Goal: Check status: Check status

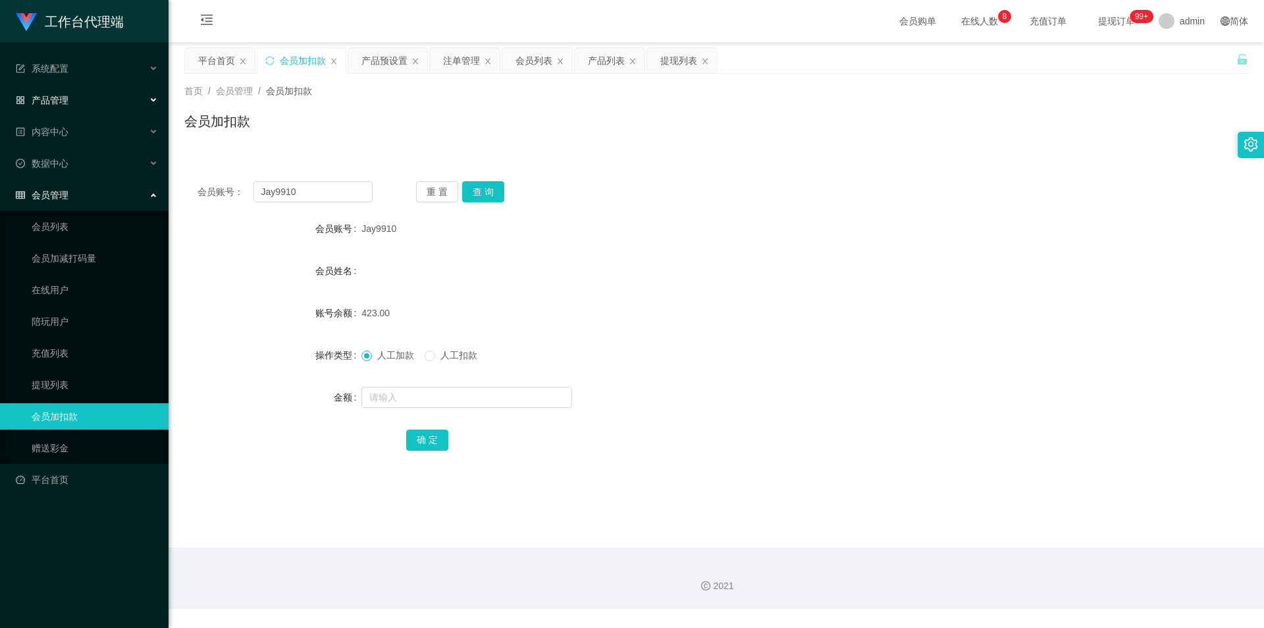
click at [53, 105] on span "产品管理" at bounding box center [42, 100] width 53 height 11
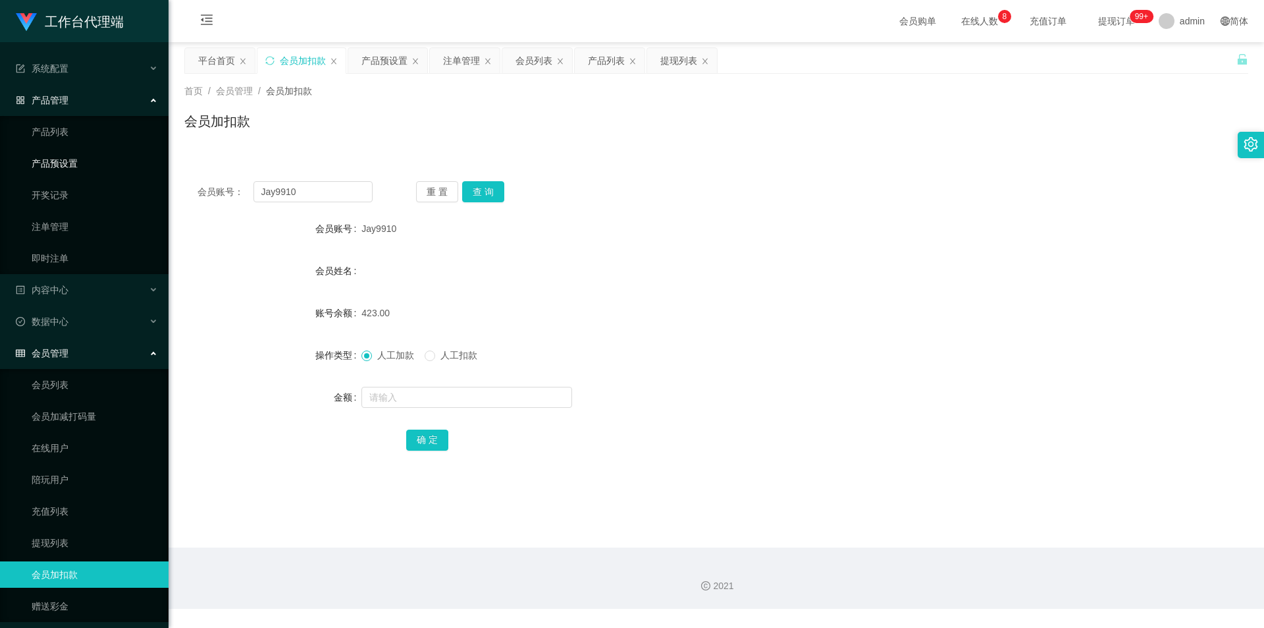
click at [65, 161] on link "产品预设置" at bounding box center [95, 163] width 126 height 26
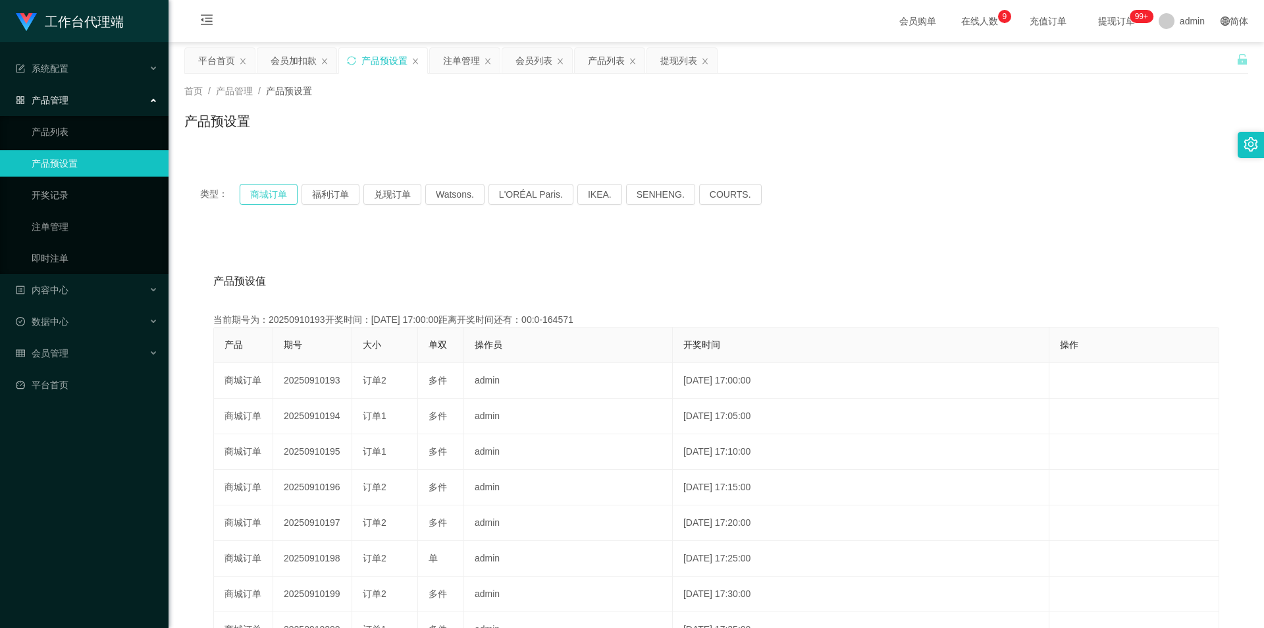
click at [281, 186] on button "商城订单" at bounding box center [269, 194] width 58 height 21
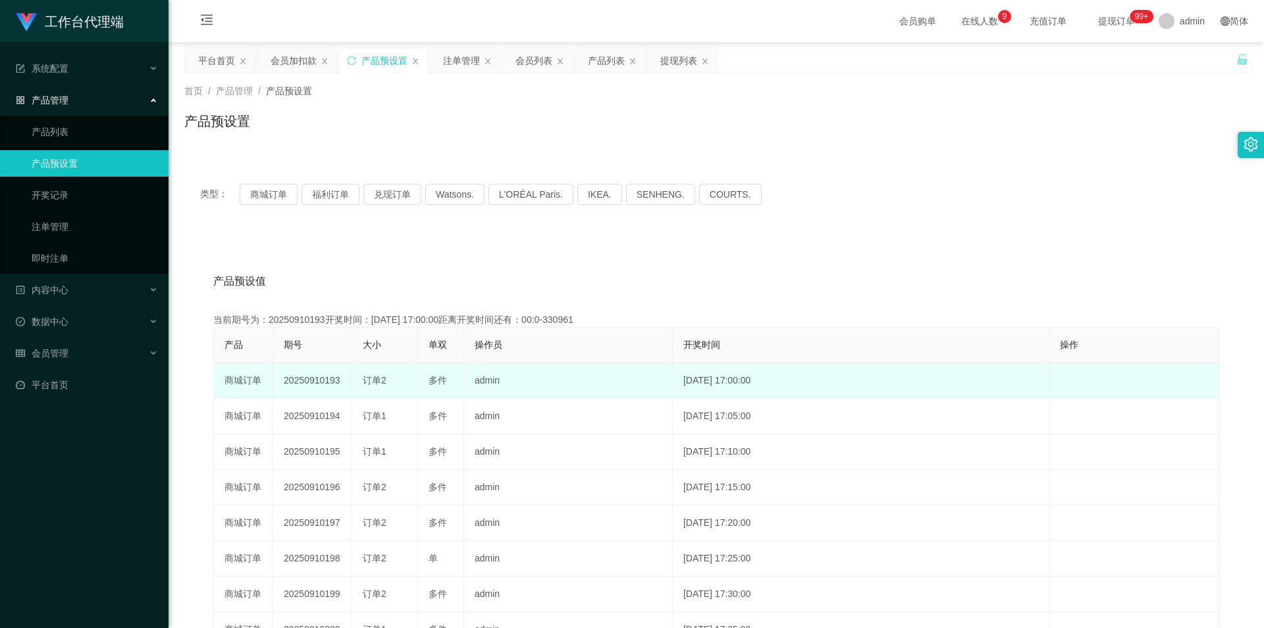
click at [321, 378] on td "20250910193" at bounding box center [312, 381] width 79 height 36
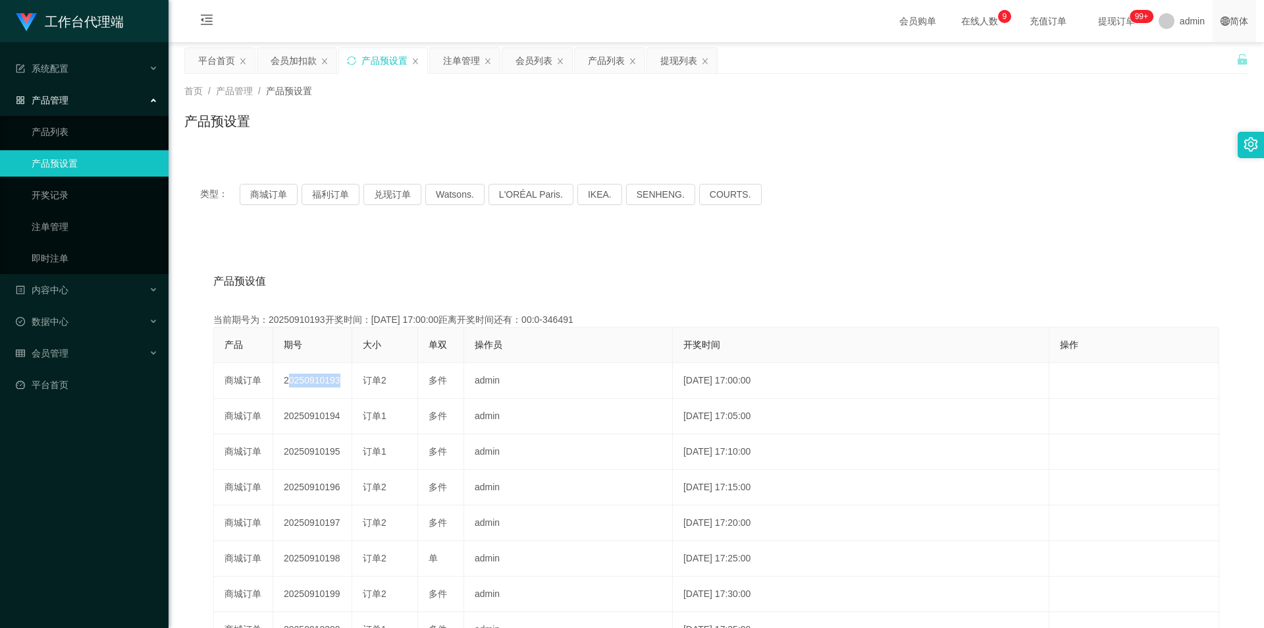
copy td "20250910193"
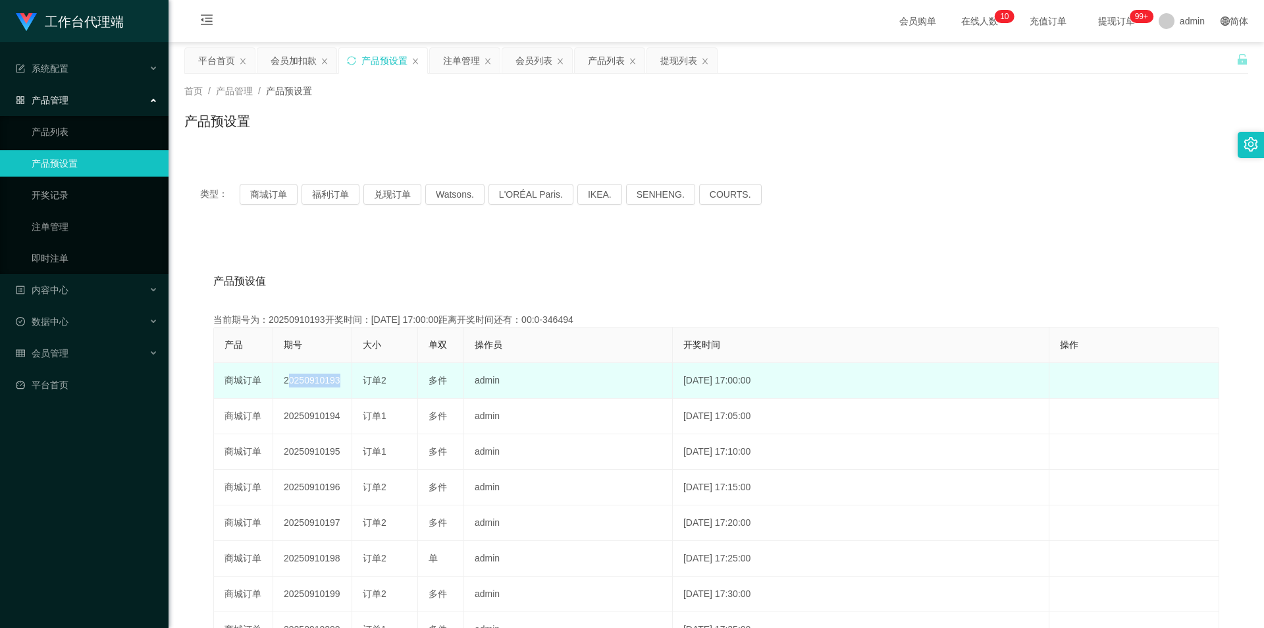
click at [311, 381] on td "20250910193" at bounding box center [312, 381] width 79 height 36
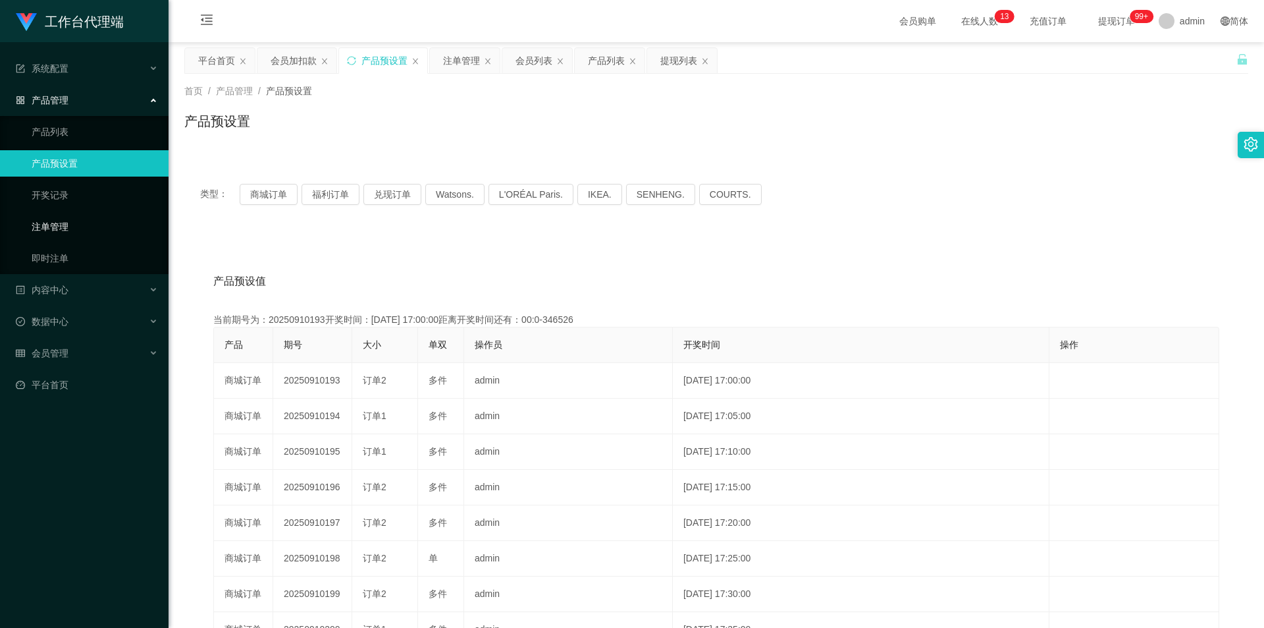
click at [56, 218] on link "注单管理" at bounding box center [95, 226] width 126 height 26
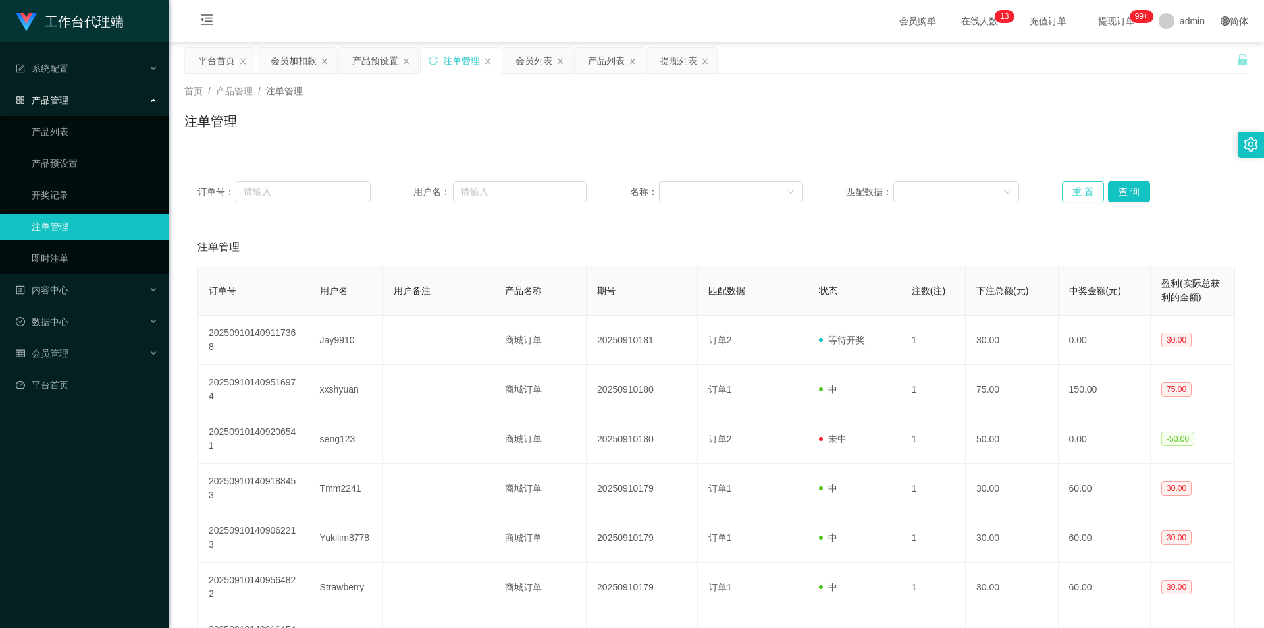
click at [1082, 189] on button "重 置" at bounding box center [1083, 191] width 42 height 21
click at [1077, 185] on button "重 置" at bounding box center [1083, 191] width 42 height 21
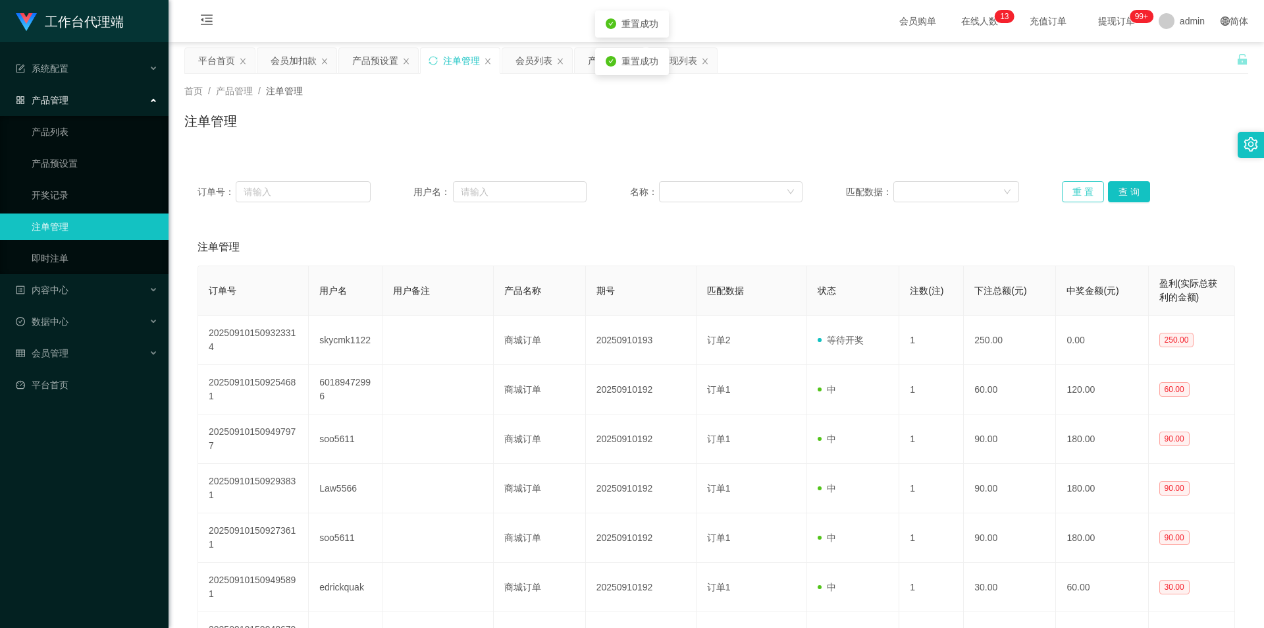
click at [1077, 185] on button "重 置" at bounding box center [1083, 191] width 42 height 21
drag, startPoint x: 1077, startPoint y: 185, endPoint x: 1093, endPoint y: 92, distance: 94.9
click at [1077, 185] on button "重 置" at bounding box center [1083, 191] width 42 height 21
click at [1064, 190] on button "重 置" at bounding box center [1083, 191] width 42 height 21
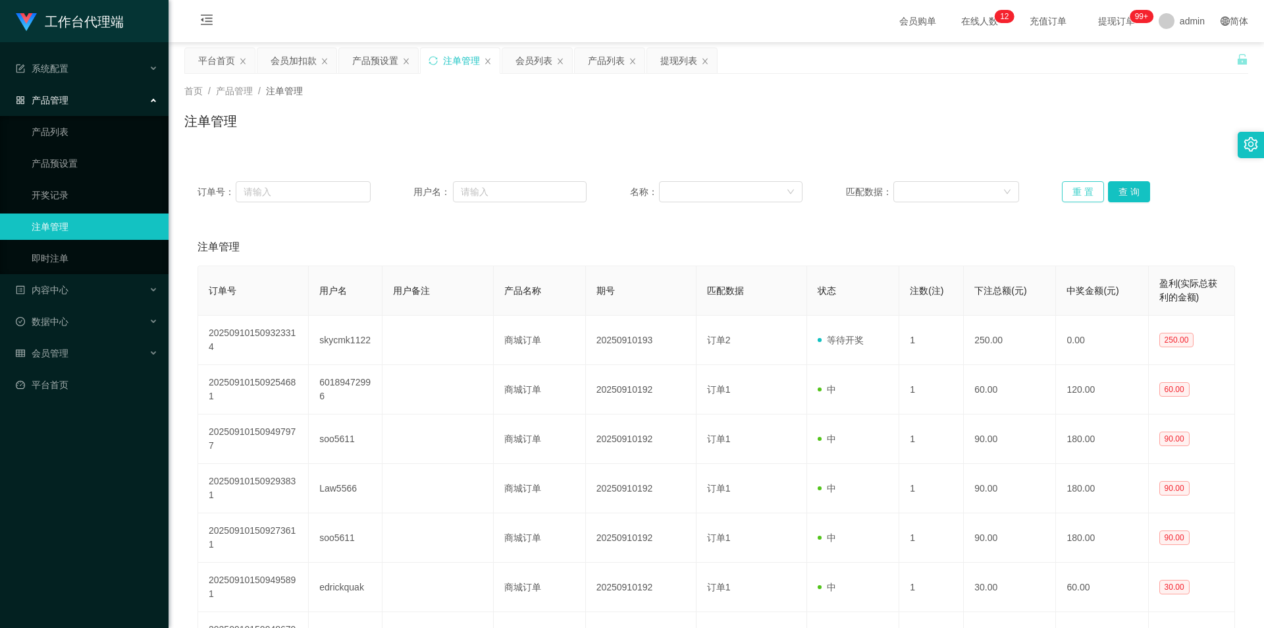
click at [1064, 190] on button "重 置" at bounding box center [1083, 191] width 42 height 21
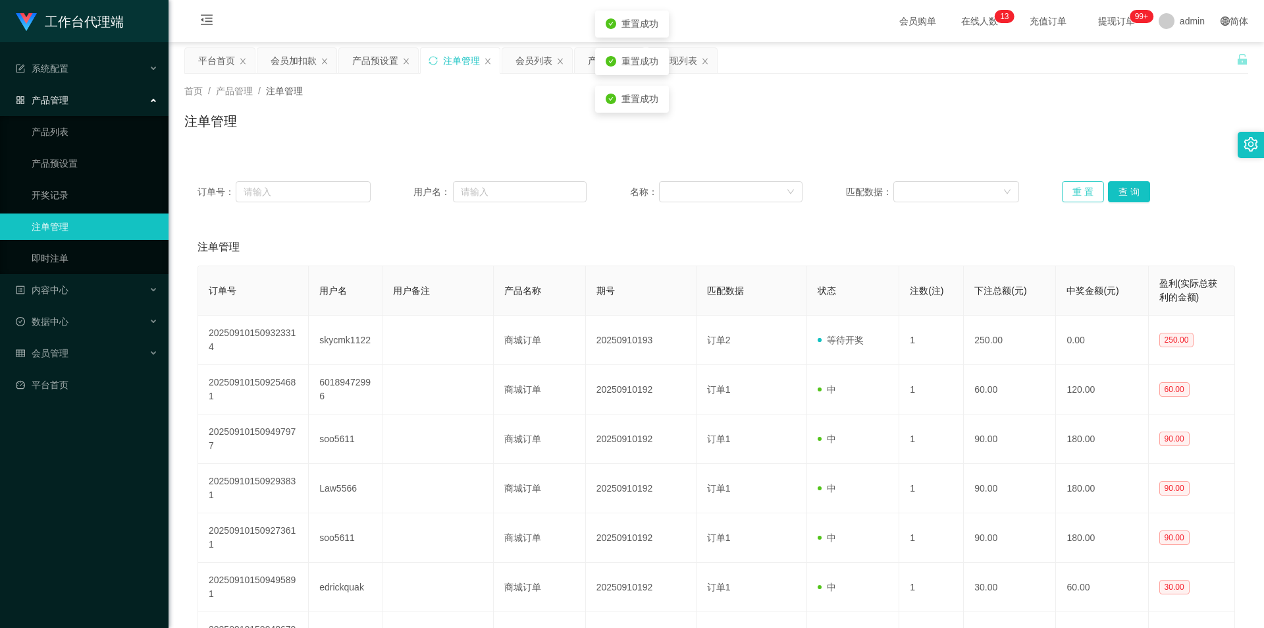
click at [1064, 190] on button "重 置" at bounding box center [1083, 191] width 42 height 21
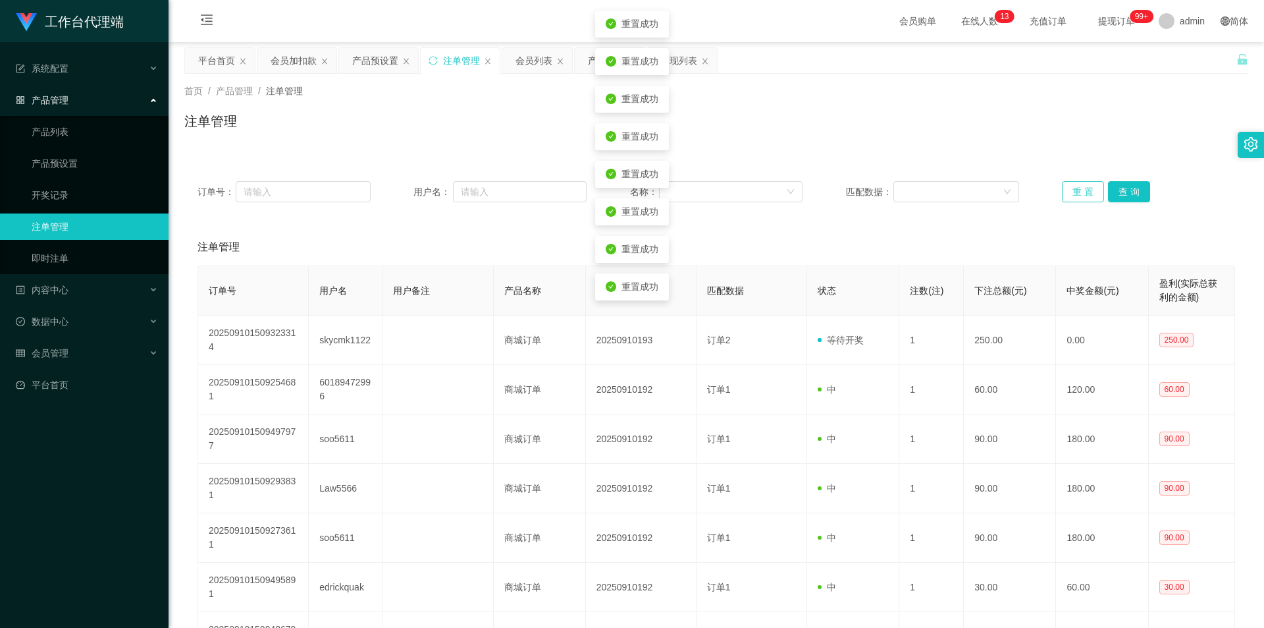
click at [1064, 190] on button "重 置" at bounding box center [1083, 191] width 42 height 21
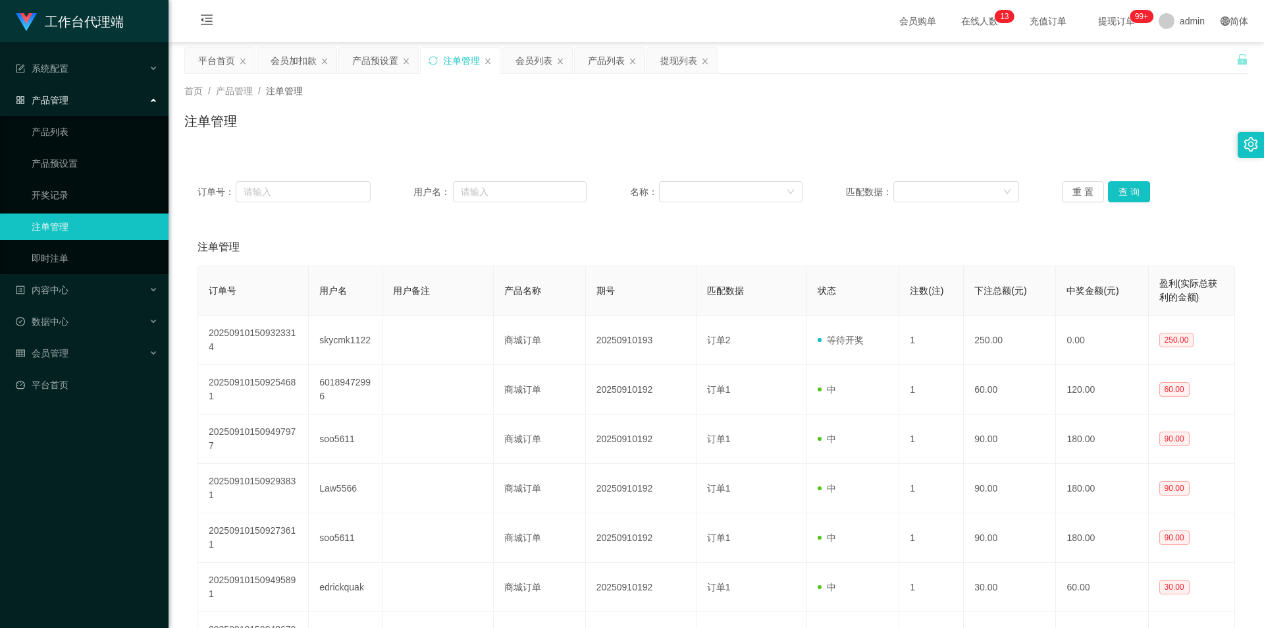
click at [1069, 178] on div "订单号： 用户名： 名称： 匹配数据： 重 置 查 询" at bounding box center [716, 191] width 1064 height 47
click at [1080, 182] on button "重 置" at bounding box center [1083, 191] width 42 height 21
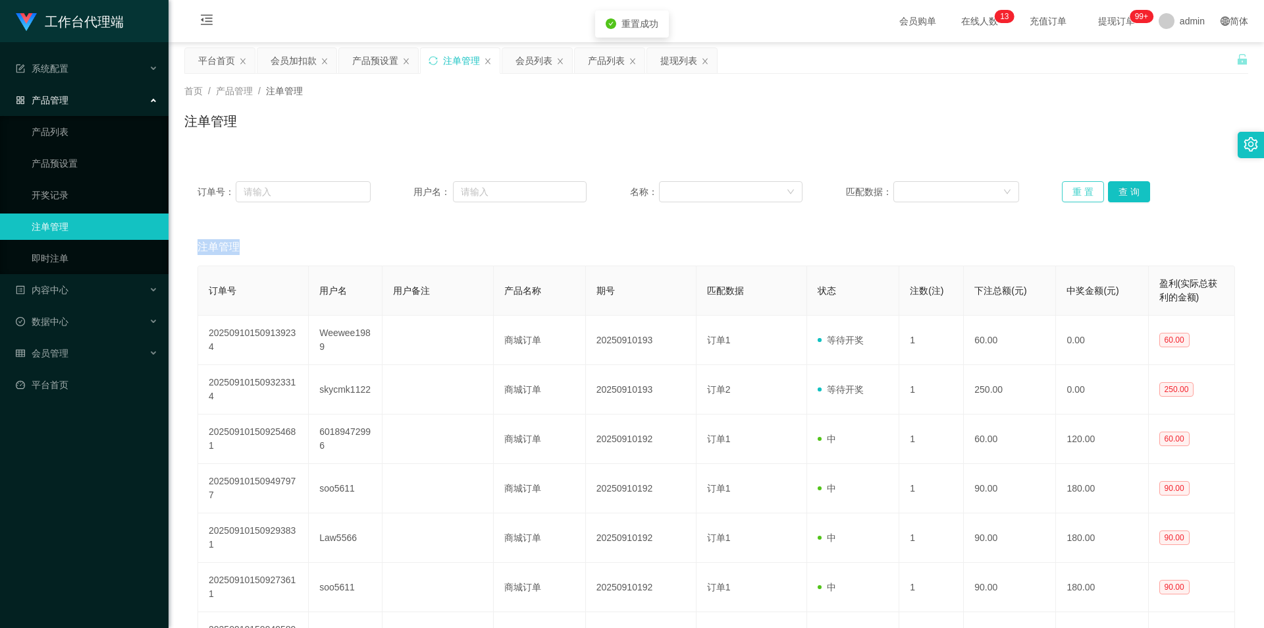
click at [1080, 184] on button "重 置" at bounding box center [1083, 191] width 42 height 21
click at [1073, 190] on button "重 置" at bounding box center [1083, 191] width 42 height 21
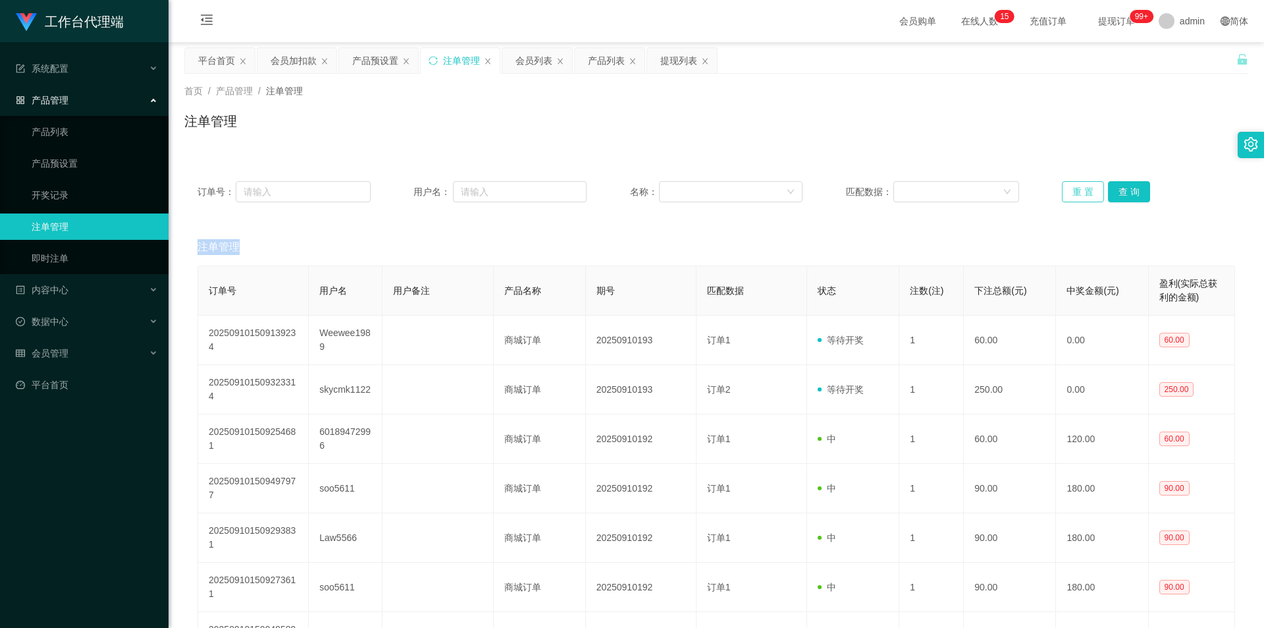
click at [1073, 190] on button "重 置" at bounding box center [1083, 191] width 42 height 21
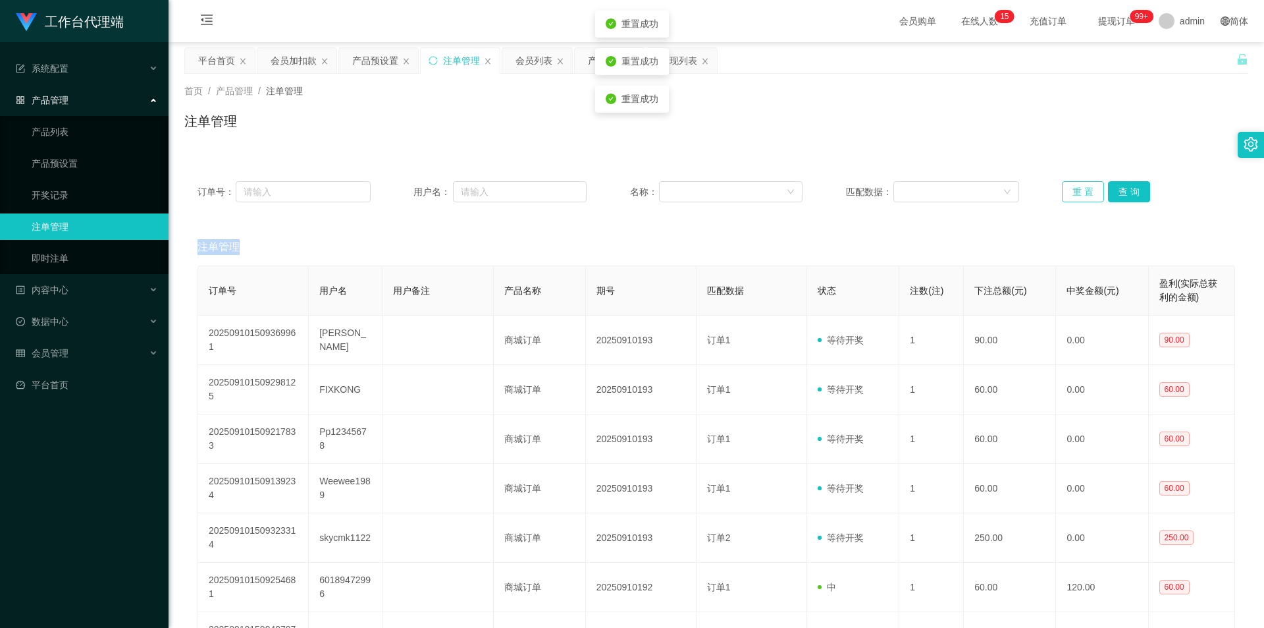
click at [1073, 190] on button "重 置" at bounding box center [1083, 191] width 42 height 21
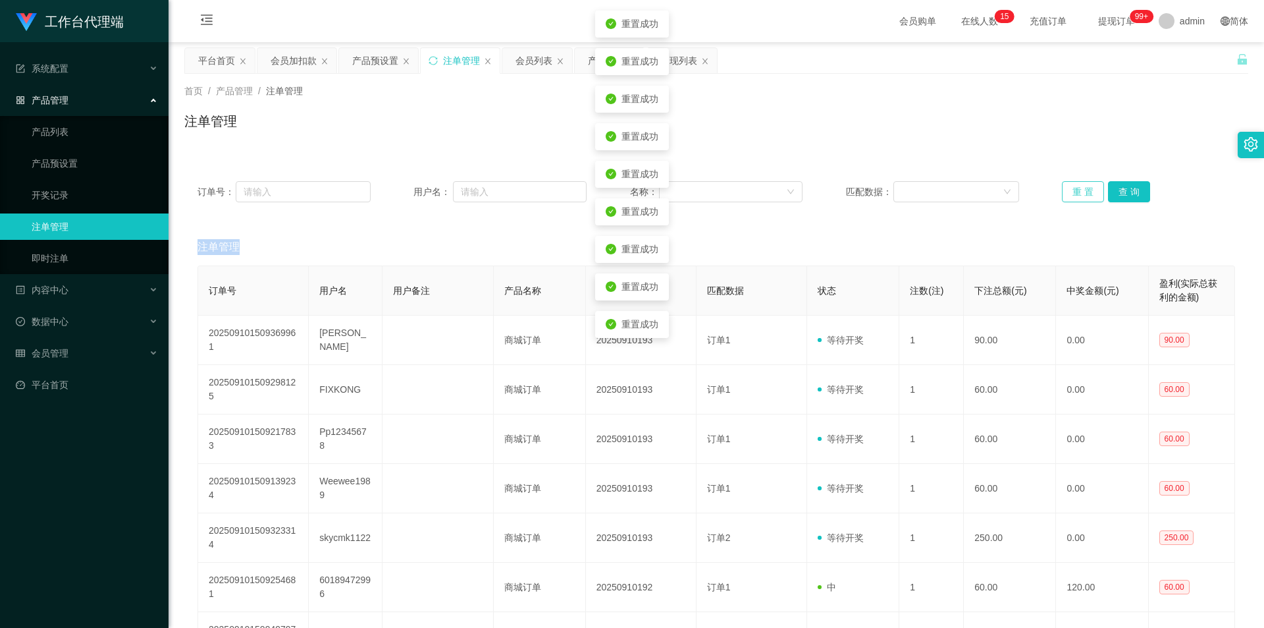
click at [1073, 190] on button "重 置" at bounding box center [1083, 191] width 42 height 21
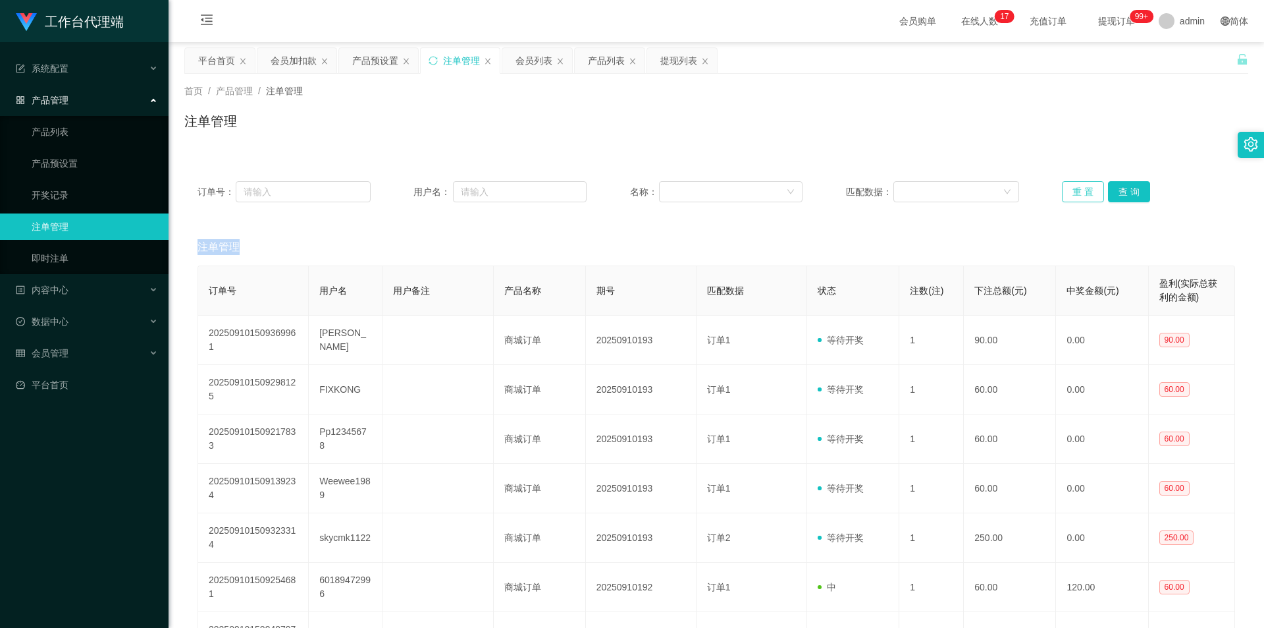
click at [1065, 194] on button "重 置" at bounding box center [1083, 191] width 42 height 21
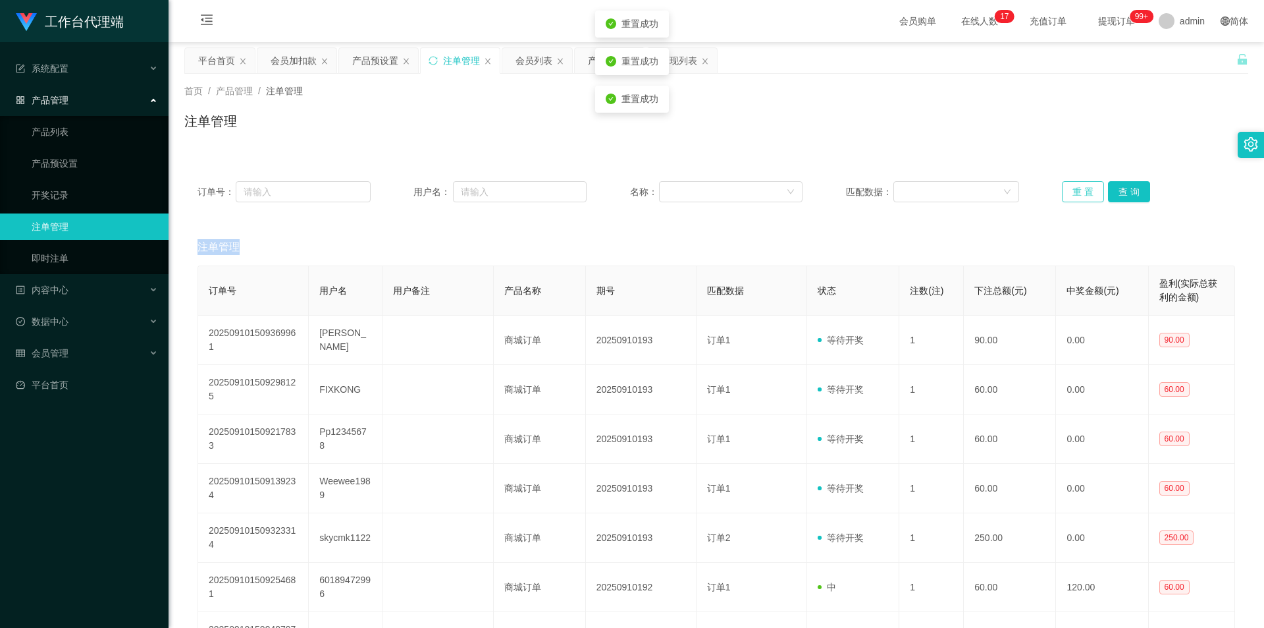
click at [1065, 194] on button "重 置" at bounding box center [1083, 191] width 42 height 21
click at [1074, 182] on button "重 置" at bounding box center [1083, 191] width 42 height 21
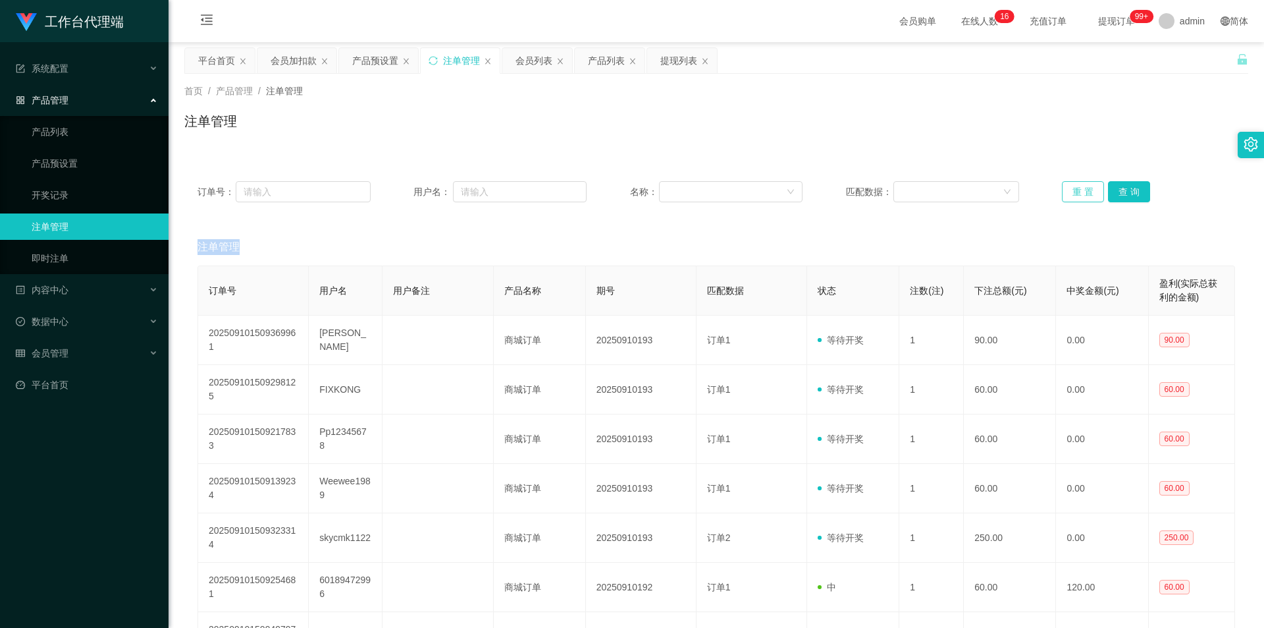
click at [1074, 182] on button "重 置" at bounding box center [1083, 191] width 42 height 21
click at [1077, 188] on button "重 置" at bounding box center [1083, 191] width 42 height 21
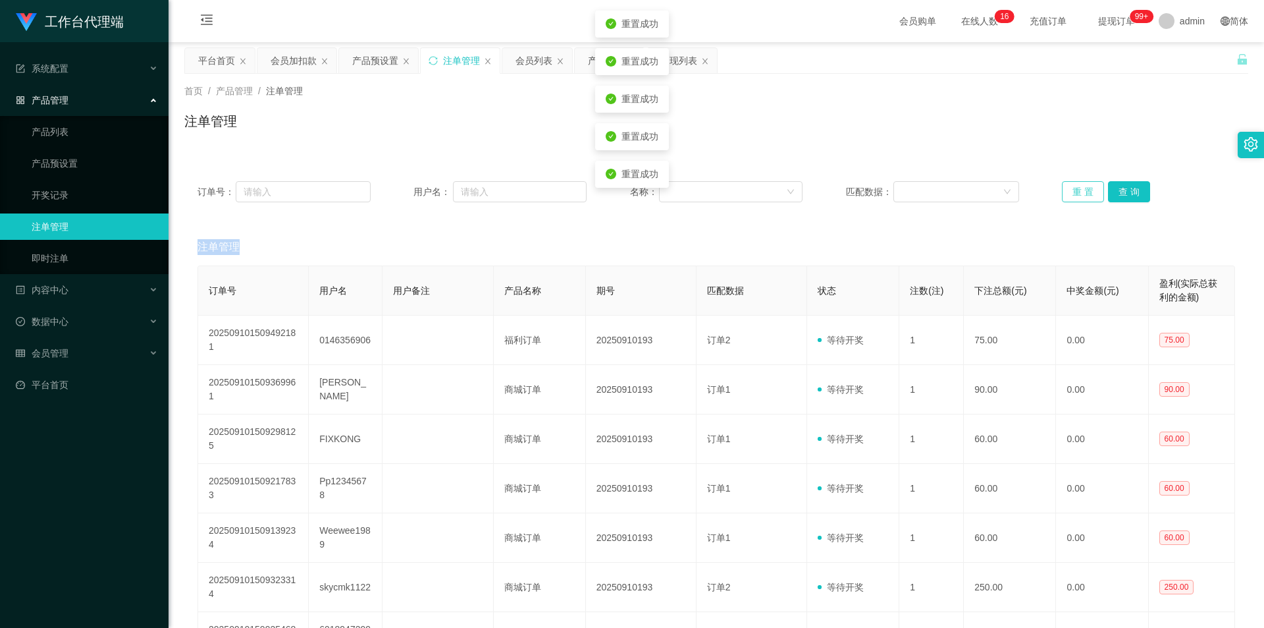
click at [1077, 188] on button "重 置" at bounding box center [1083, 191] width 42 height 21
click at [1067, 192] on button "重 置" at bounding box center [1083, 191] width 42 height 21
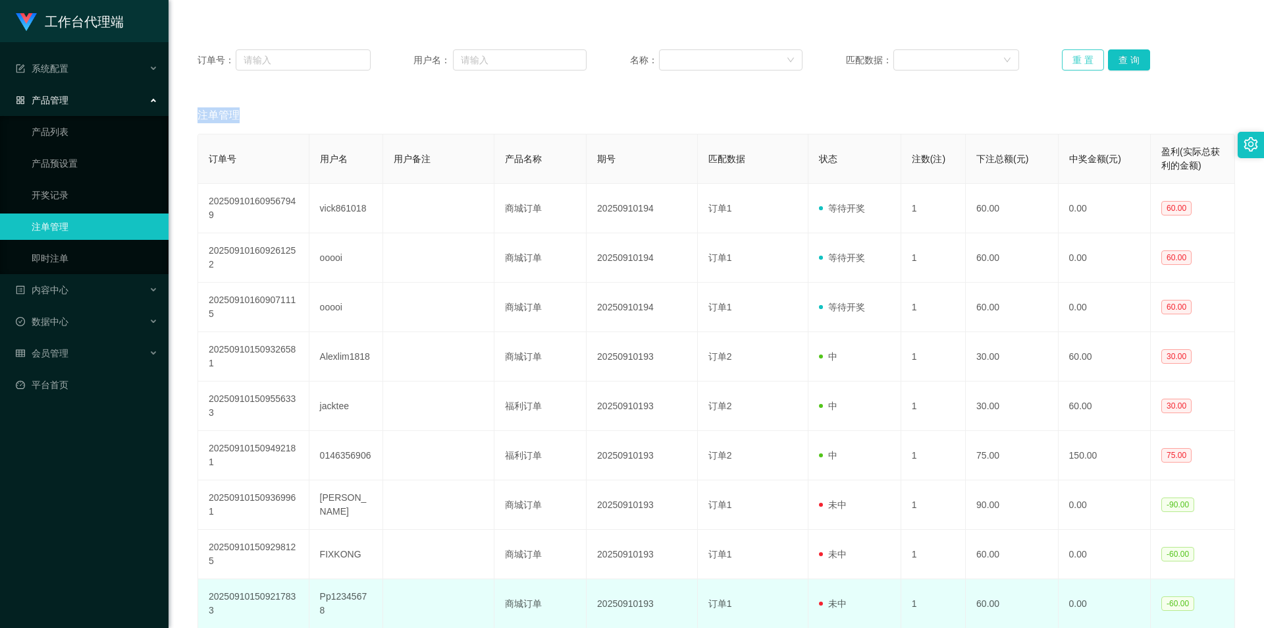
scroll to position [198, 0]
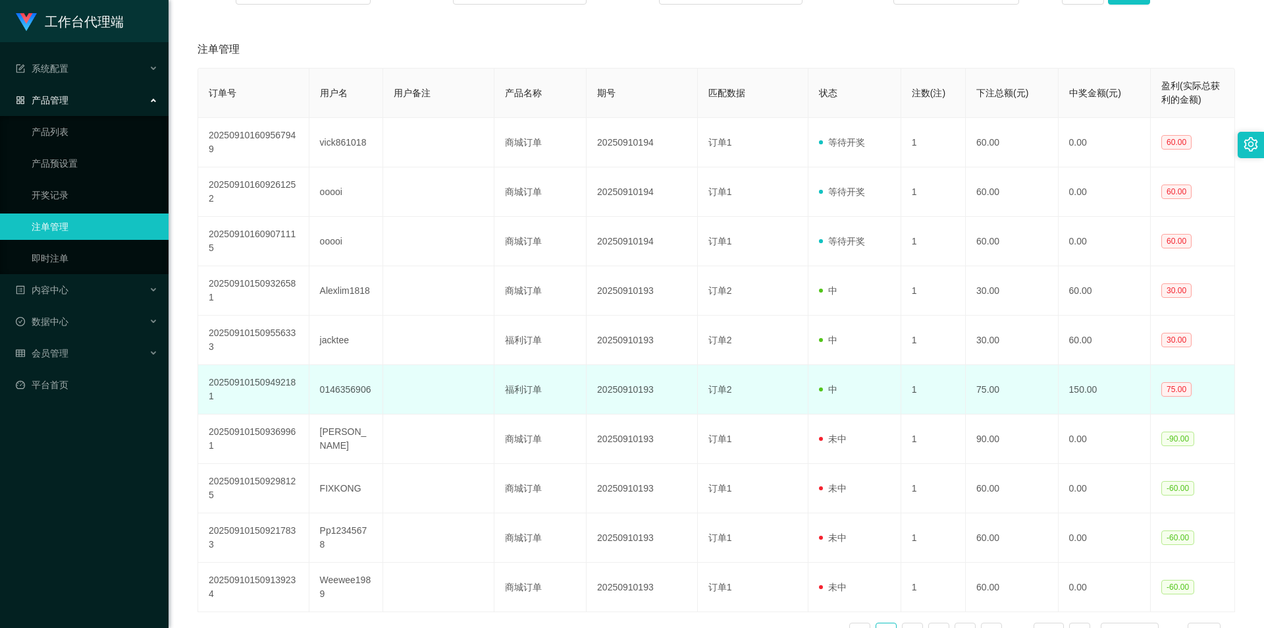
click at [348, 387] on td "0146356906" at bounding box center [347, 389] width 74 height 49
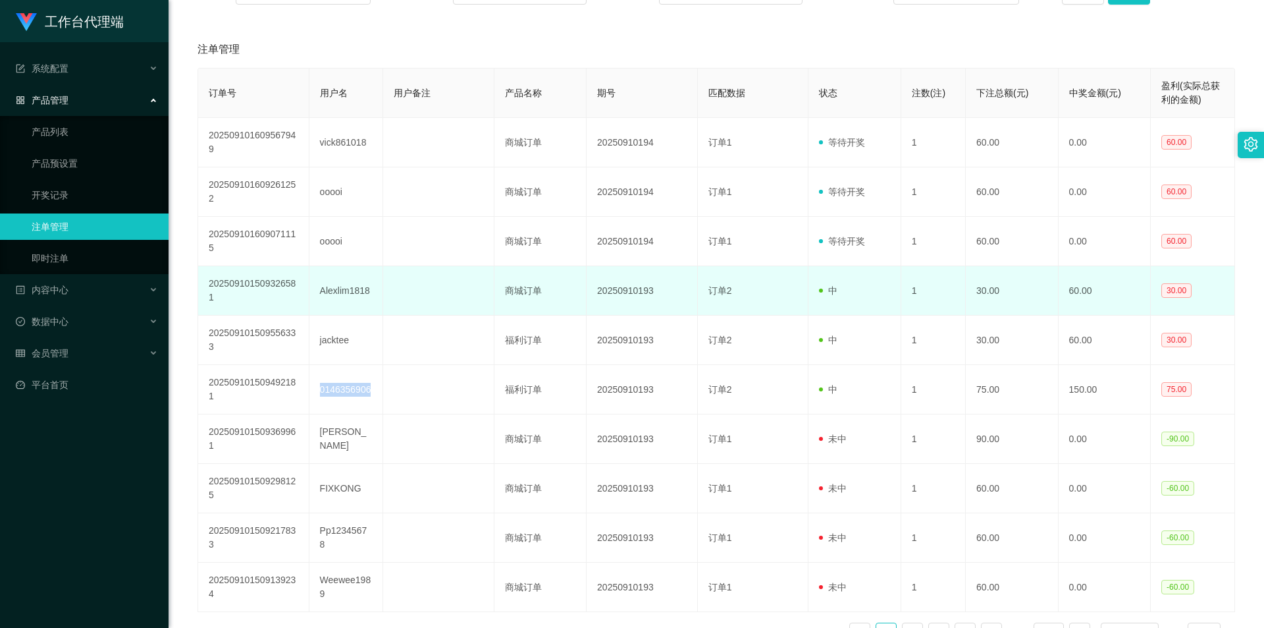
copy td "0146356906"
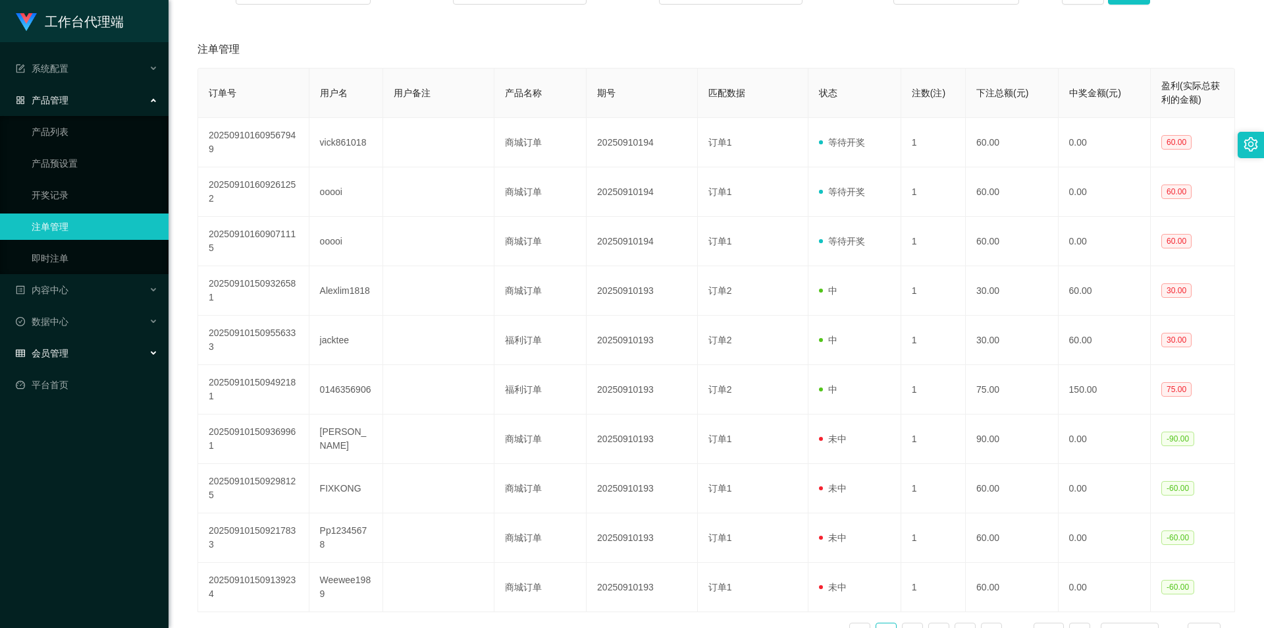
click at [73, 353] on div "会员管理" at bounding box center [84, 353] width 169 height 26
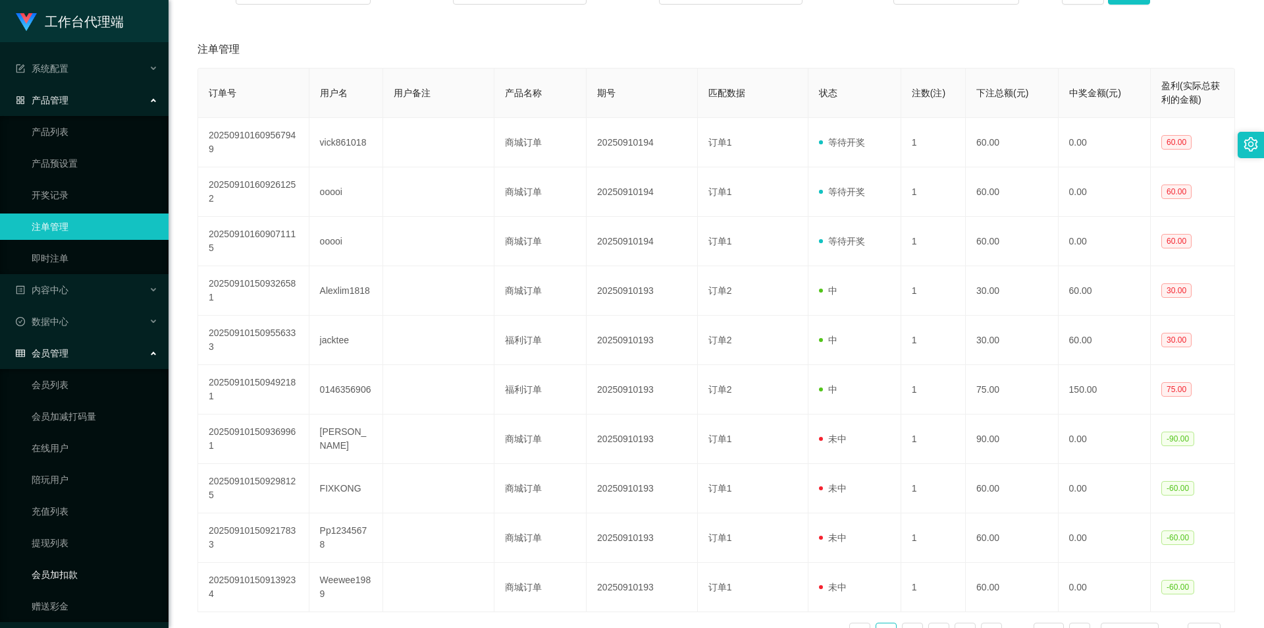
click at [64, 576] on link "会员加扣款" at bounding box center [95, 574] width 126 height 26
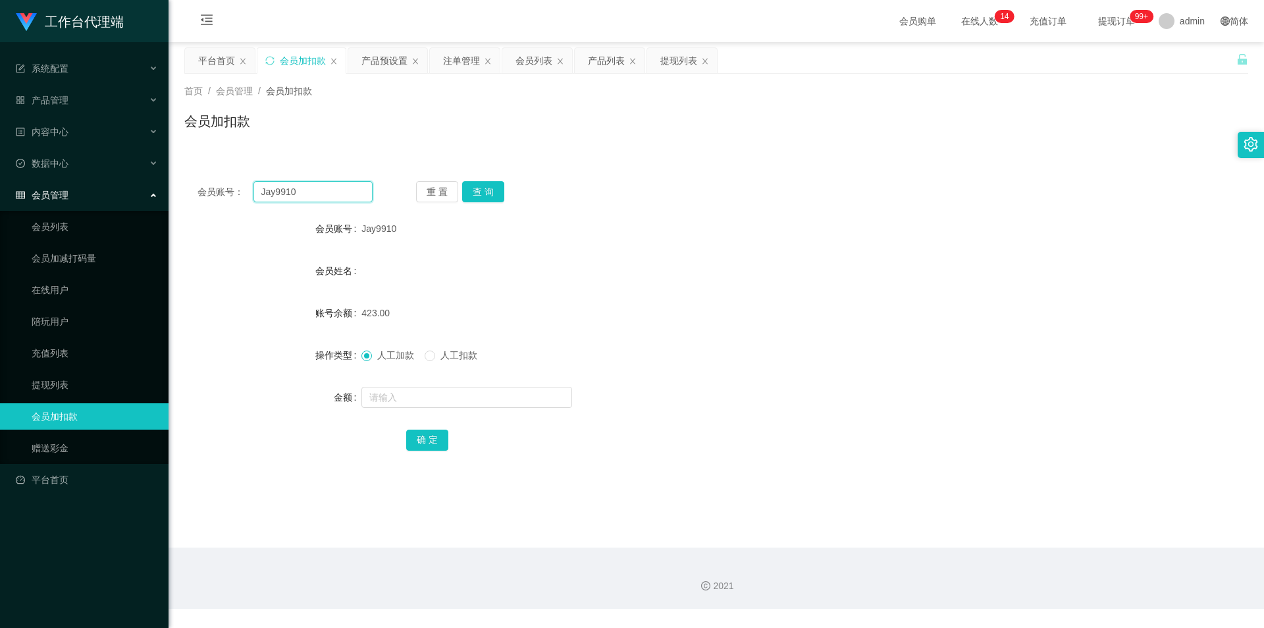
click at [333, 191] on input "Jay9910" at bounding box center [313, 191] width 119 height 21
paste input "0146356906"
type input "0146356906"
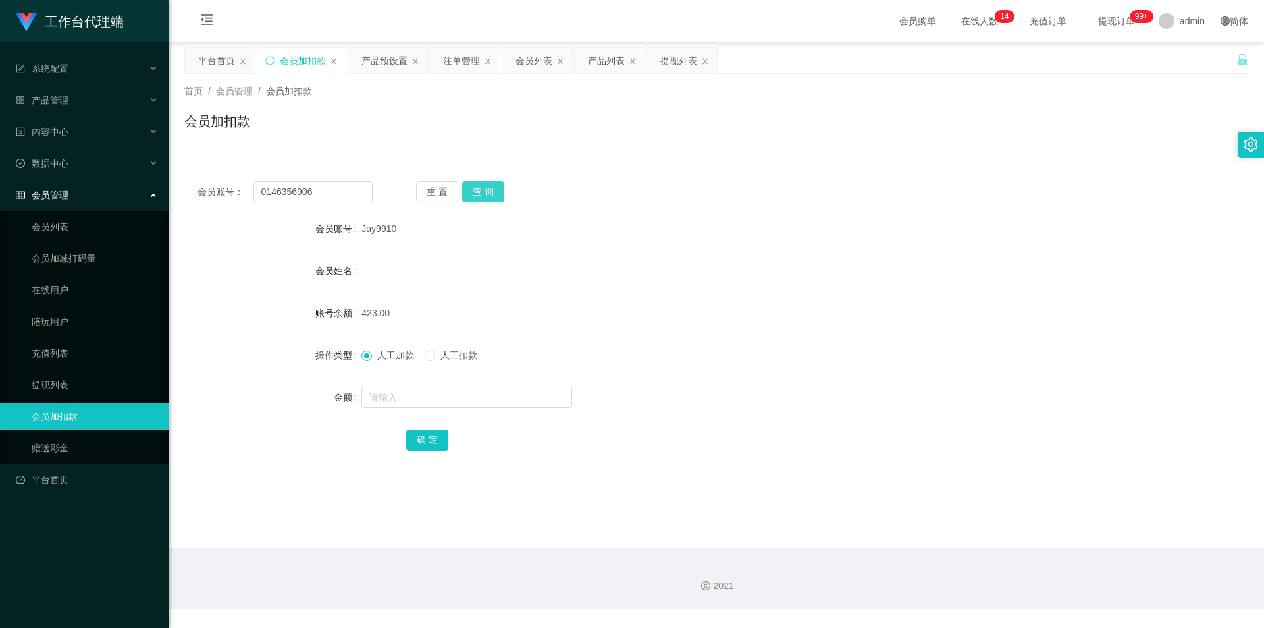
click at [497, 190] on button "查 询" at bounding box center [483, 191] width 42 height 21
click at [488, 191] on button "查 询" at bounding box center [483, 191] width 42 height 21
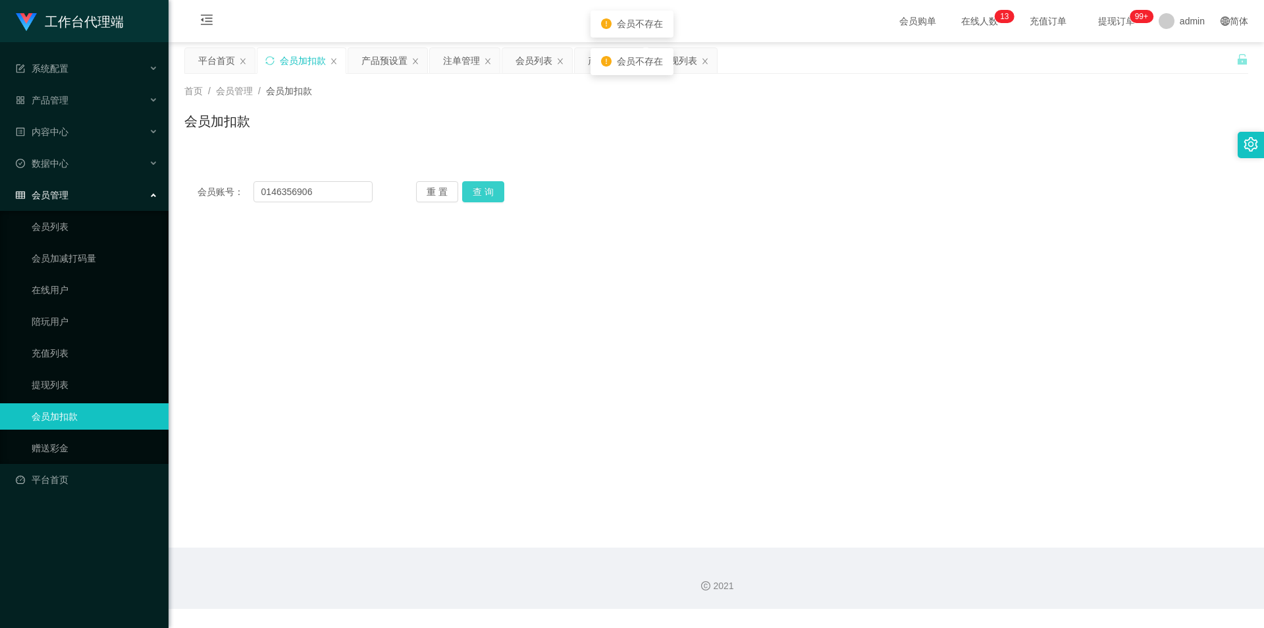
click at [488, 191] on button "查 询" at bounding box center [483, 191] width 42 height 21
click at [262, 191] on input "0146356906" at bounding box center [313, 191] width 119 height 21
click at [470, 187] on button "查 询" at bounding box center [483, 191] width 42 height 21
click at [470, 187] on div "重 置 查 询" at bounding box center [503, 191] width 175 height 21
click at [470, 187] on button "查 询" at bounding box center [483, 191] width 42 height 21
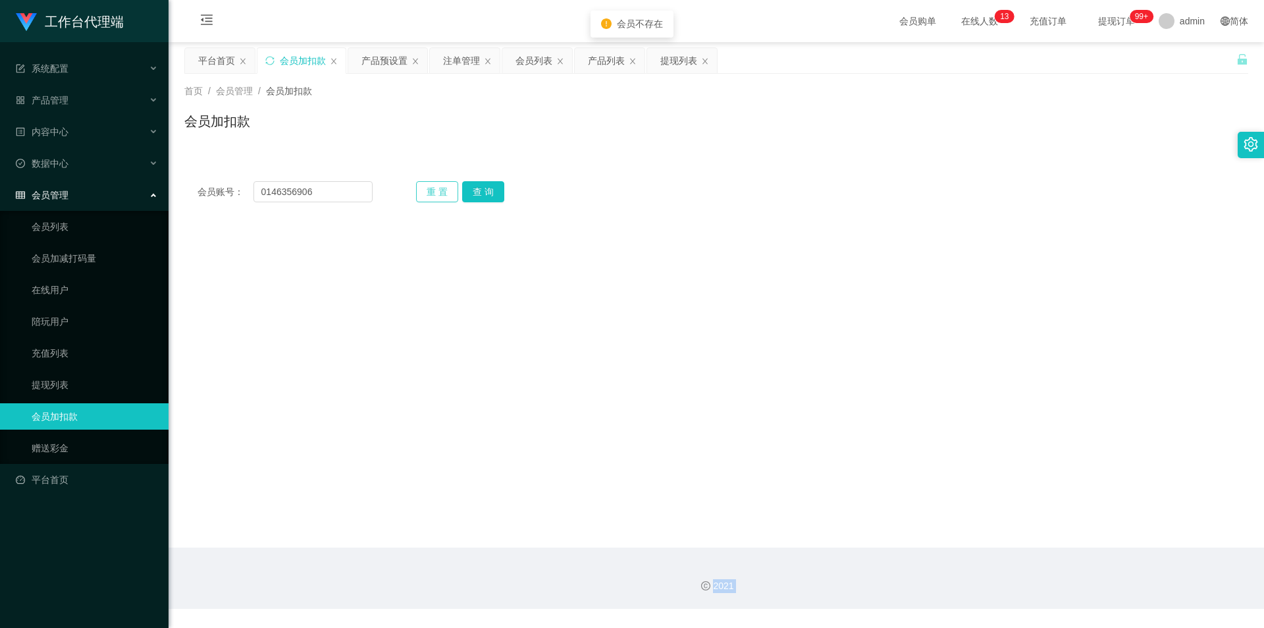
drag, startPoint x: 470, startPoint y: 187, endPoint x: 453, endPoint y: 190, distance: 17.3
click at [470, 188] on div "重 置 查 询" at bounding box center [503, 191] width 175 height 21
drag, startPoint x: 319, startPoint y: 195, endPoint x: 205, endPoint y: 197, distance: 114.6
click at [211, 197] on div "会员账号： 0146356906" at bounding box center [285, 191] width 175 height 21
click at [84, 94] on div "产品管理" at bounding box center [84, 100] width 169 height 26
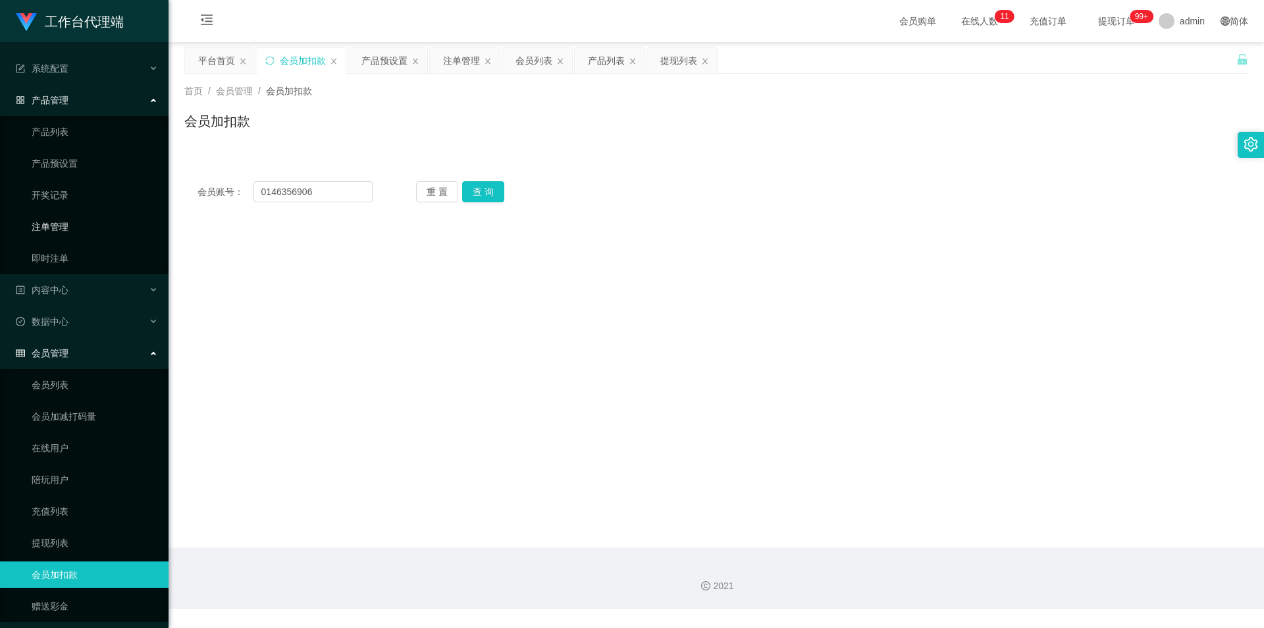
click at [32, 221] on link "注单管理" at bounding box center [95, 226] width 126 height 26
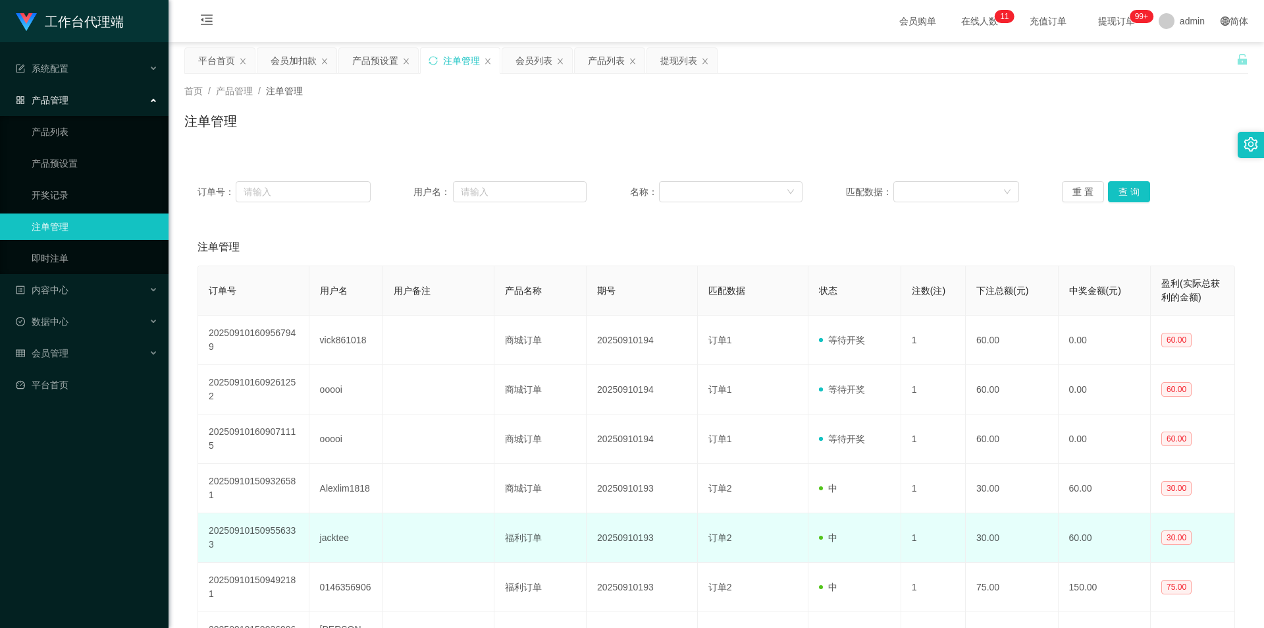
scroll to position [66, 0]
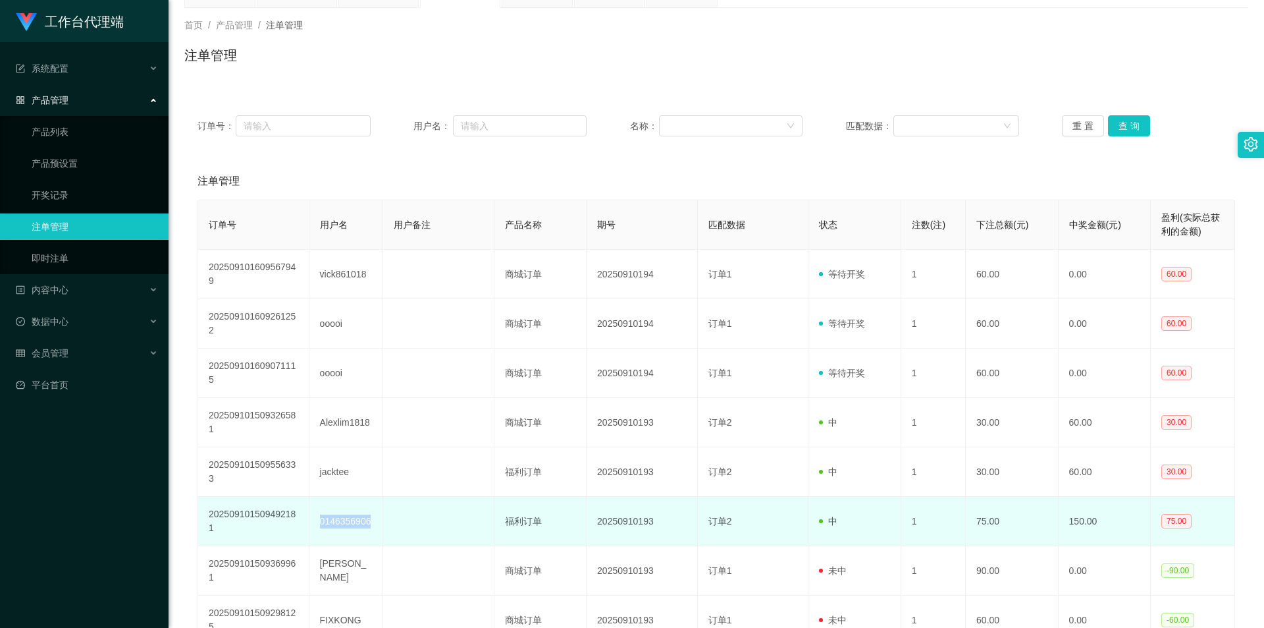
drag, startPoint x: 367, startPoint y: 522, endPoint x: 317, endPoint y: 524, distance: 49.4
click at [317, 524] on td "0146356906" at bounding box center [347, 521] width 74 height 49
copy td "0146356906"
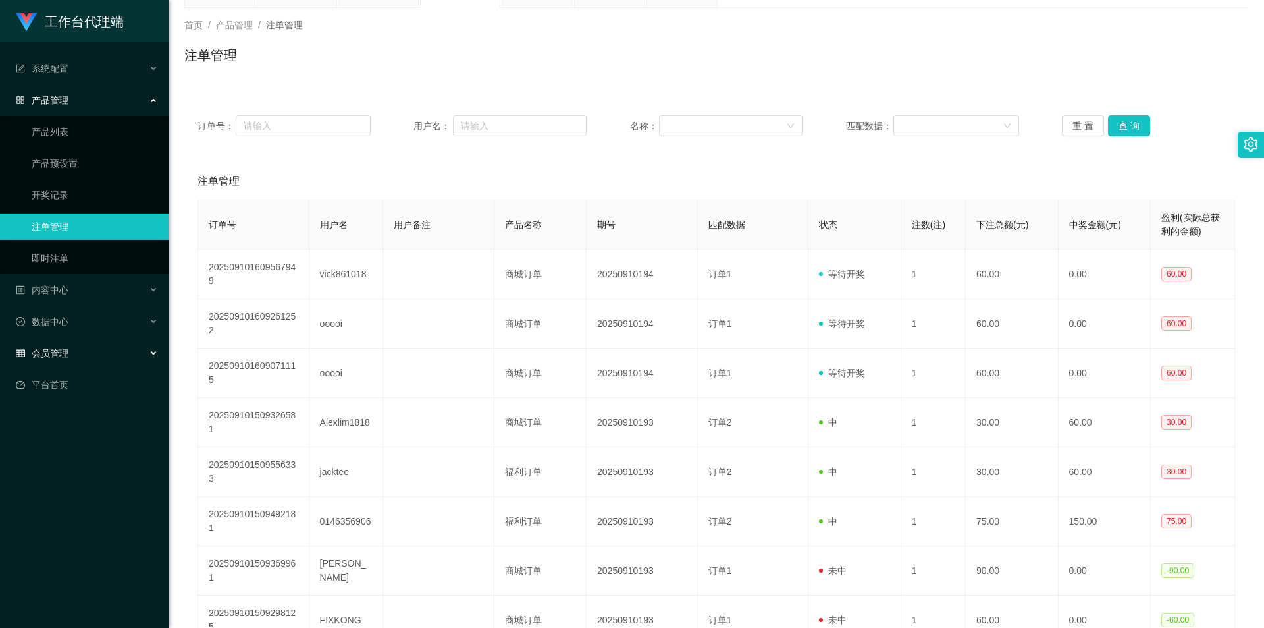
click at [99, 365] on div "会员管理" at bounding box center [84, 353] width 169 height 26
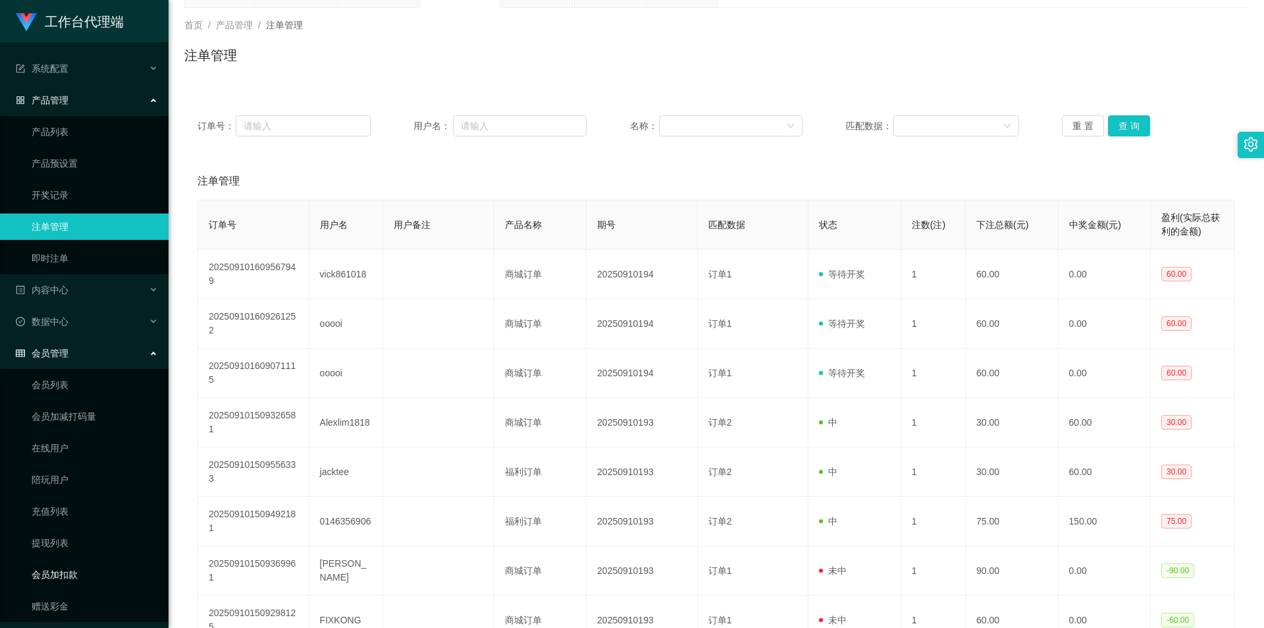
click at [65, 567] on link "会员加扣款" at bounding box center [95, 574] width 126 height 26
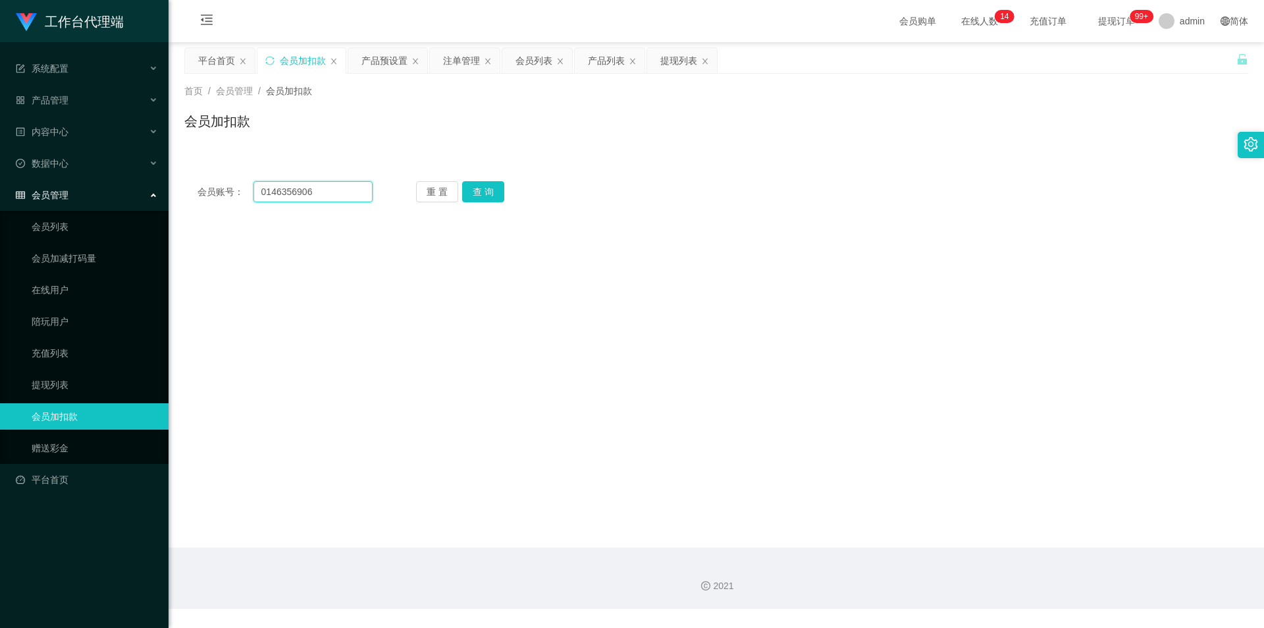
click at [315, 190] on input "0146356906" at bounding box center [313, 191] width 119 height 21
paste input "text"
type input "0146356906"
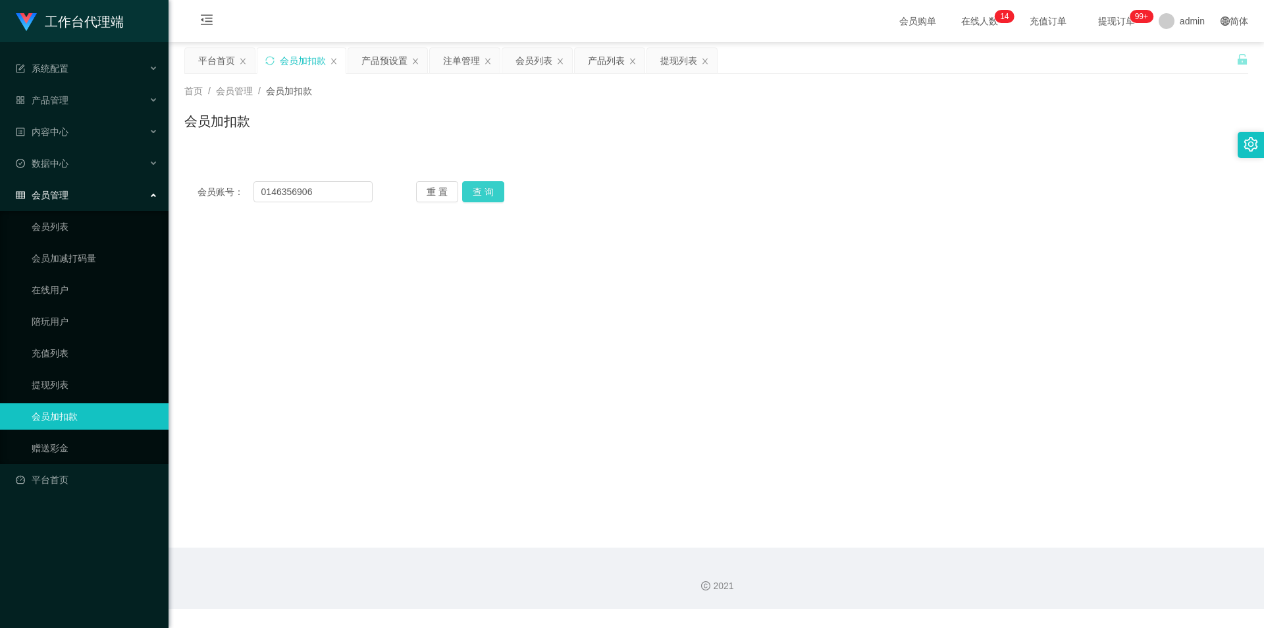
click at [483, 194] on button "查 询" at bounding box center [483, 191] width 42 height 21
click at [55, 227] on link "会员列表" at bounding box center [95, 226] width 126 height 26
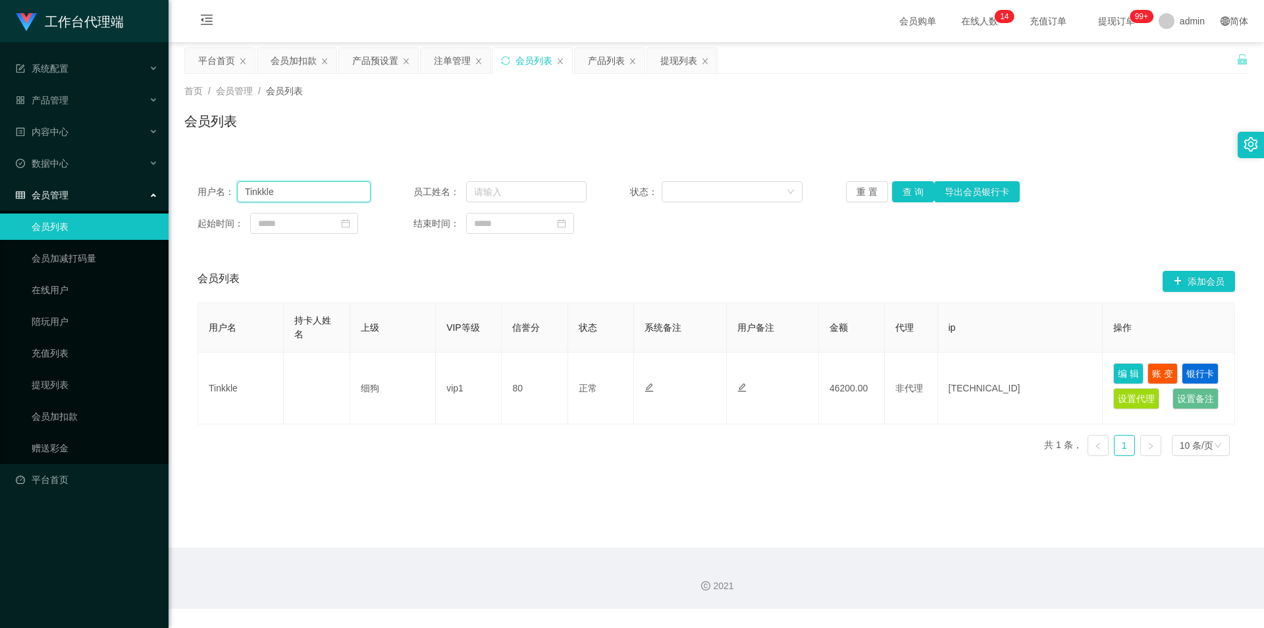
click at [349, 189] on input "Tinkkle" at bounding box center [304, 191] width 134 height 21
paste input "0146356906"
type input "0146356906"
drag, startPoint x: 905, startPoint y: 194, endPoint x: 901, endPoint y: 205, distance: 11.5
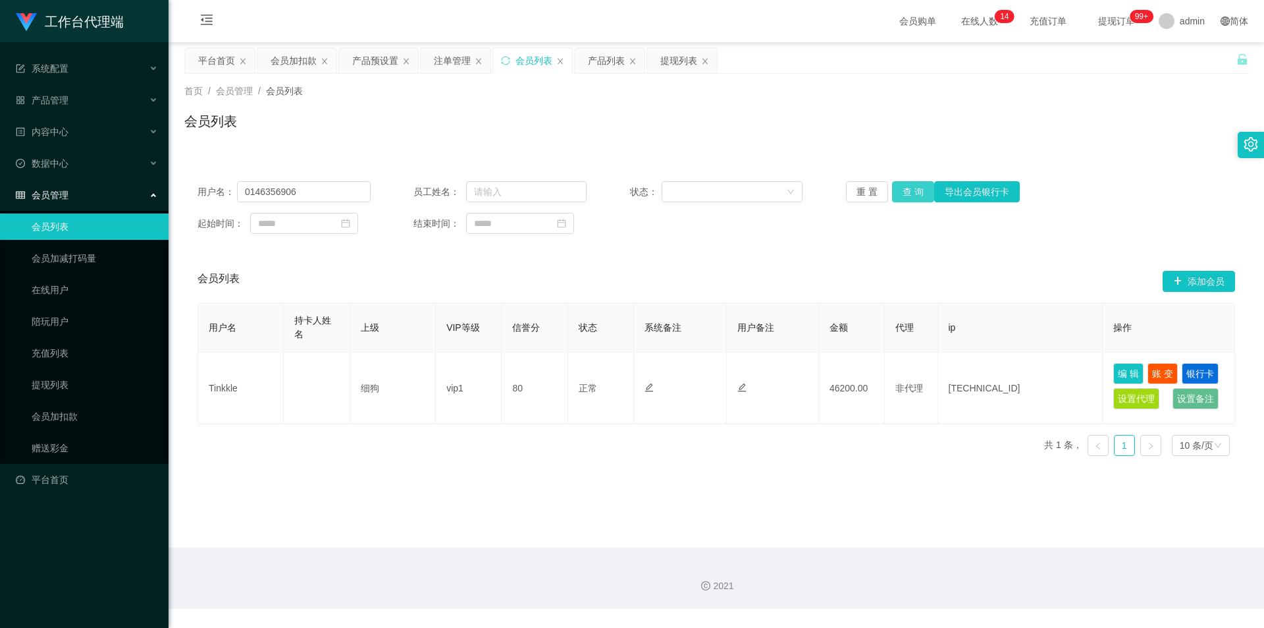
click at [905, 194] on button "查 询" at bounding box center [913, 191] width 42 height 21
click at [1106, 28] on span "提现订单 99+" at bounding box center [1117, 21] width 68 height 42
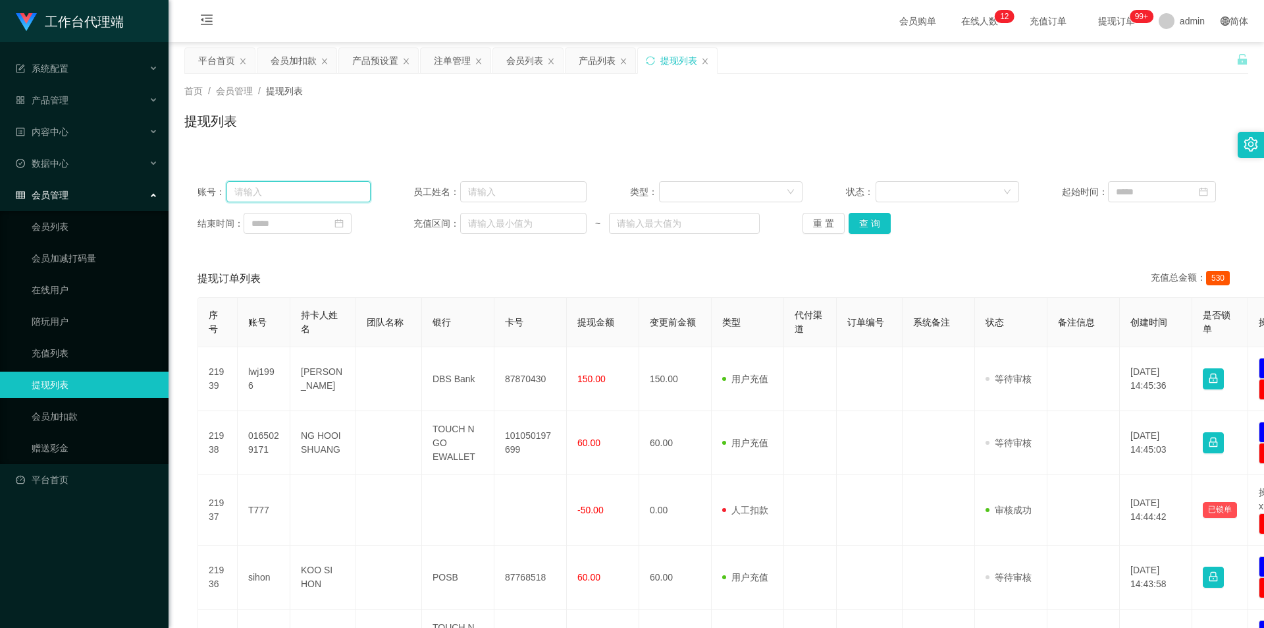
click at [328, 200] on input "text" at bounding box center [299, 191] width 144 height 21
paste input "0146356906"
type input "0146356906"
click at [869, 220] on button "查 询" at bounding box center [870, 223] width 42 height 21
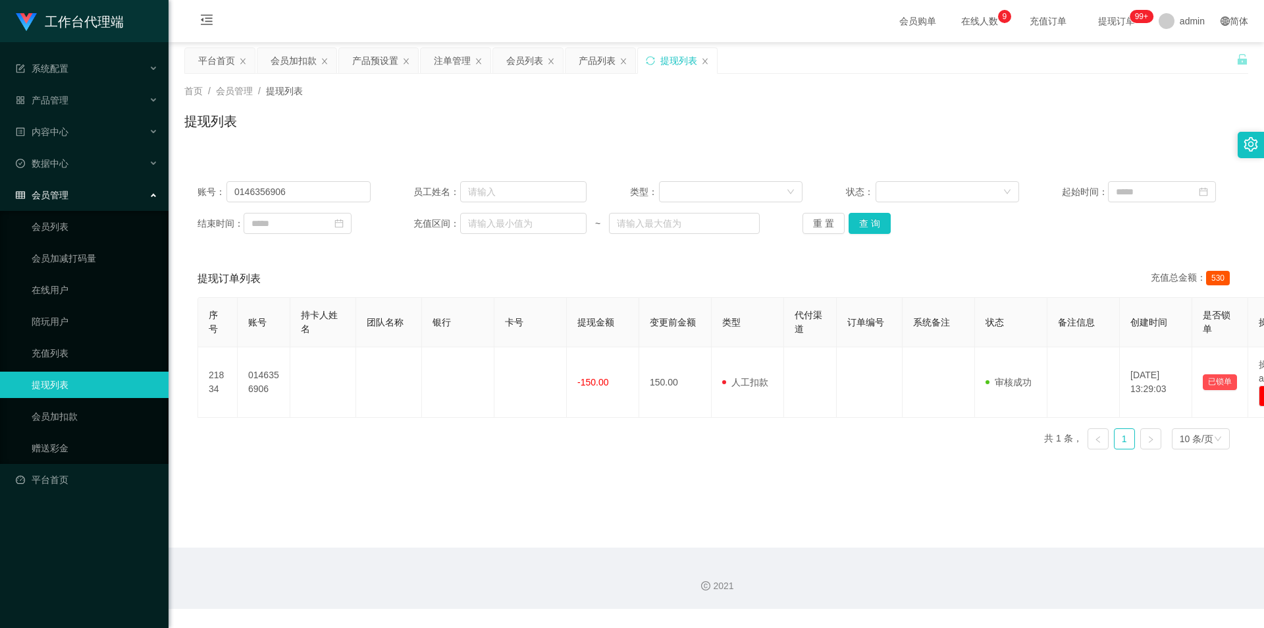
click at [1107, 20] on span "提现订单 99+" at bounding box center [1117, 20] width 50 height 9
click at [877, 221] on button "查 询" at bounding box center [870, 223] width 42 height 21
click at [877, 221] on div "重 置 查 询" at bounding box center [889, 223] width 173 height 21
click at [877, 221] on button "查 询" at bounding box center [877, 223] width 57 height 21
click at [877, 221] on div "重 置 查 询" at bounding box center [889, 223] width 173 height 21
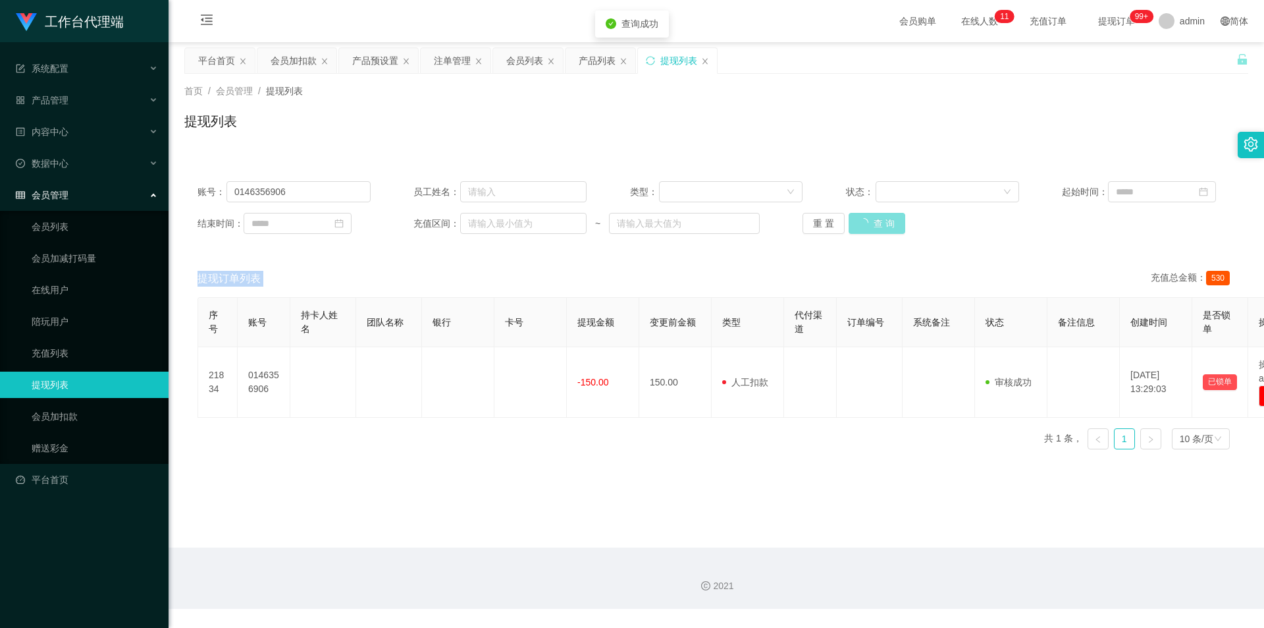
click at [877, 221] on button "查 询" at bounding box center [877, 223] width 57 height 21
click at [877, 221] on div "重 置 查 询" at bounding box center [889, 223] width 173 height 21
click at [877, 221] on button "查 询" at bounding box center [870, 223] width 42 height 21
click at [877, 221] on div "重 置 查 询" at bounding box center [889, 223] width 173 height 21
click at [877, 221] on button "查 询" at bounding box center [877, 223] width 57 height 21
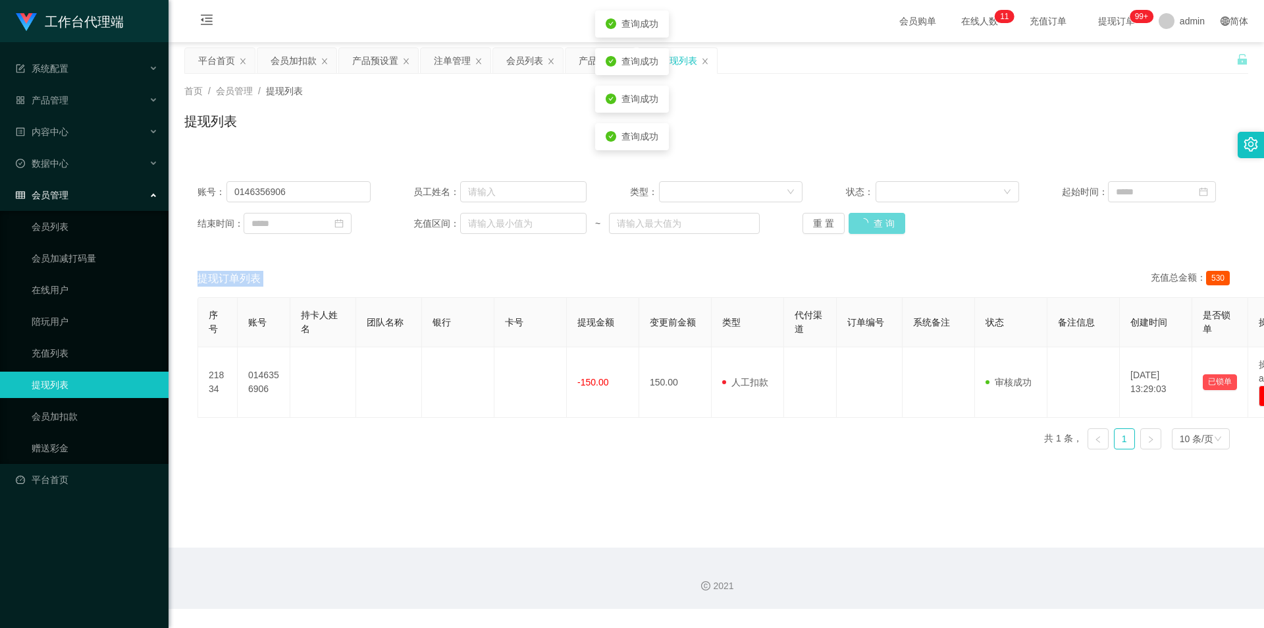
click at [877, 221] on div "重 置 查 询" at bounding box center [889, 223] width 173 height 21
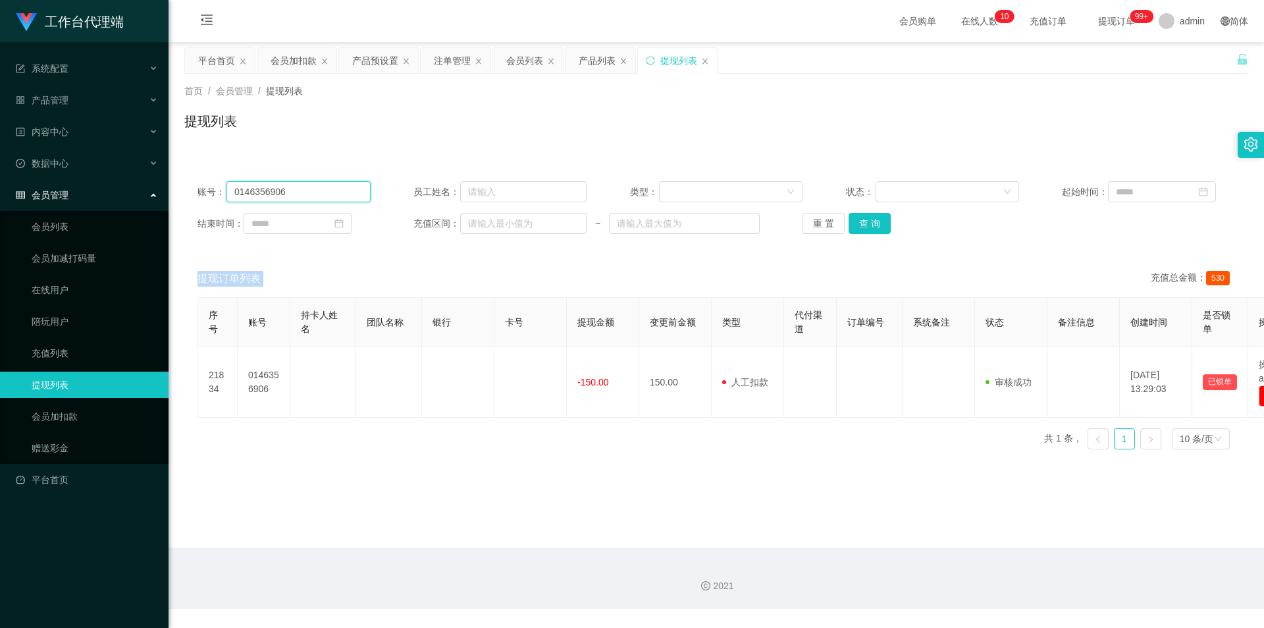
click at [325, 194] on input "0146356906" at bounding box center [299, 191] width 144 height 21
click at [859, 225] on button "查 询" at bounding box center [870, 223] width 42 height 21
click at [859, 225] on div "重 置 查 询" at bounding box center [889, 223] width 173 height 21
click at [859, 225] on button "查 询" at bounding box center [870, 223] width 42 height 21
click at [859, 225] on div "重 置 查 询" at bounding box center [889, 223] width 173 height 21
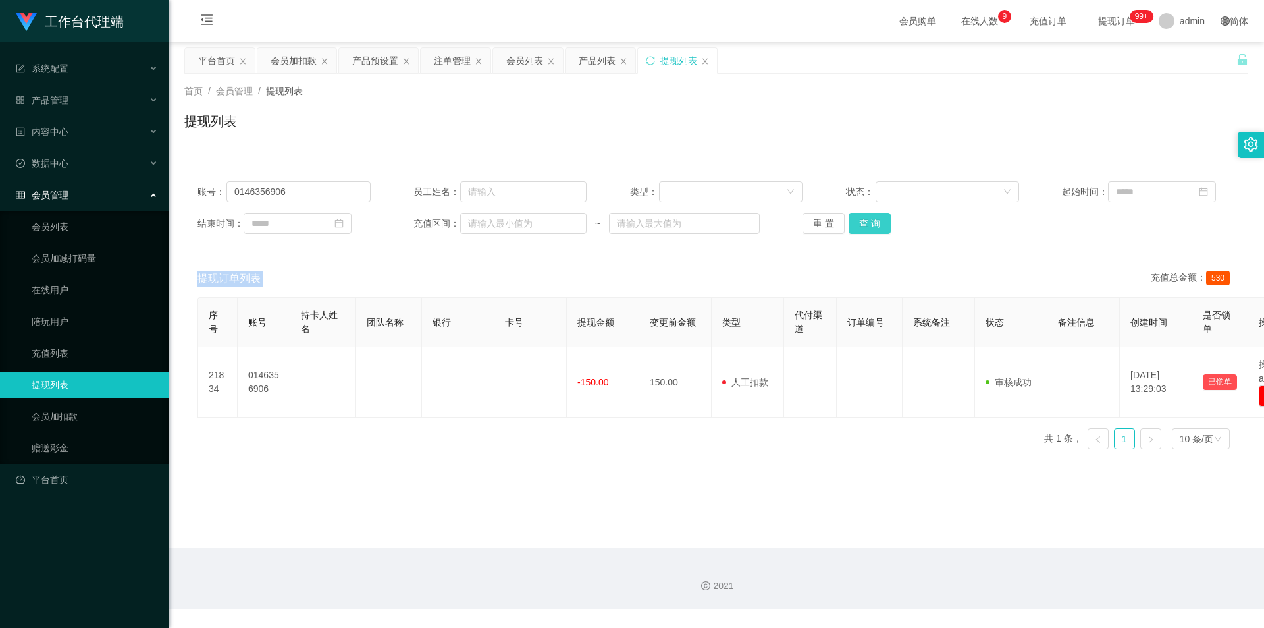
click at [869, 221] on button "查 询" at bounding box center [870, 223] width 42 height 21
click at [869, 221] on div "重 置 查 询" at bounding box center [889, 223] width 173 height 21
click at [869, 221] on button "查 询" at bounding box center [870, 223] width 42 height 21
click at [869, 221] on div "重 置 查 询" at bounding box center [889, 223] width 173 height 21
click at [869, 221] on button "查 询" at bounding box center [870, 223] width 42 height 21
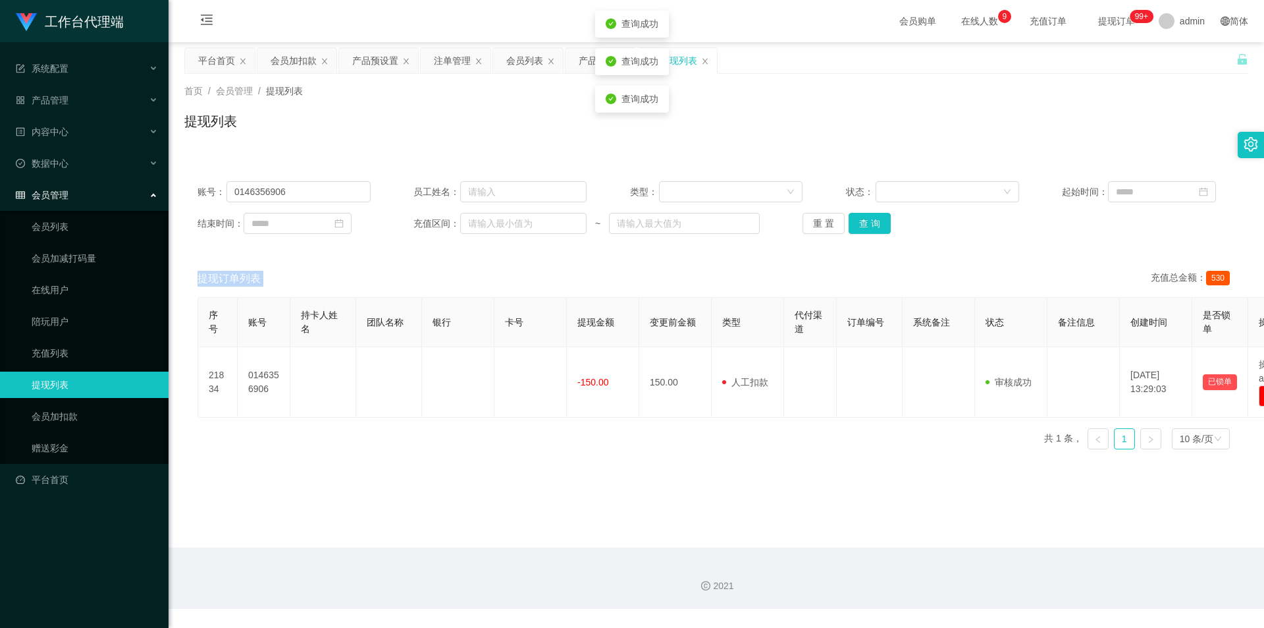
click at [870, 221] on div "重 置 查 询" at bounding box center [889, 223] width 173 height 21
click at [870, 221] on button "查 询" at bounding box center [870, 223] width 42 height 21
click at [874, 218] on button "查 询" at bounding box center [870, 223] width 42 height 21
click at [874, 218] on div "重 置 查 询" at bounding box center [889, 223] width 173 height 21
click at [874, 218] on button "查 询" at bounding box center [870, 223] width 42 height 21
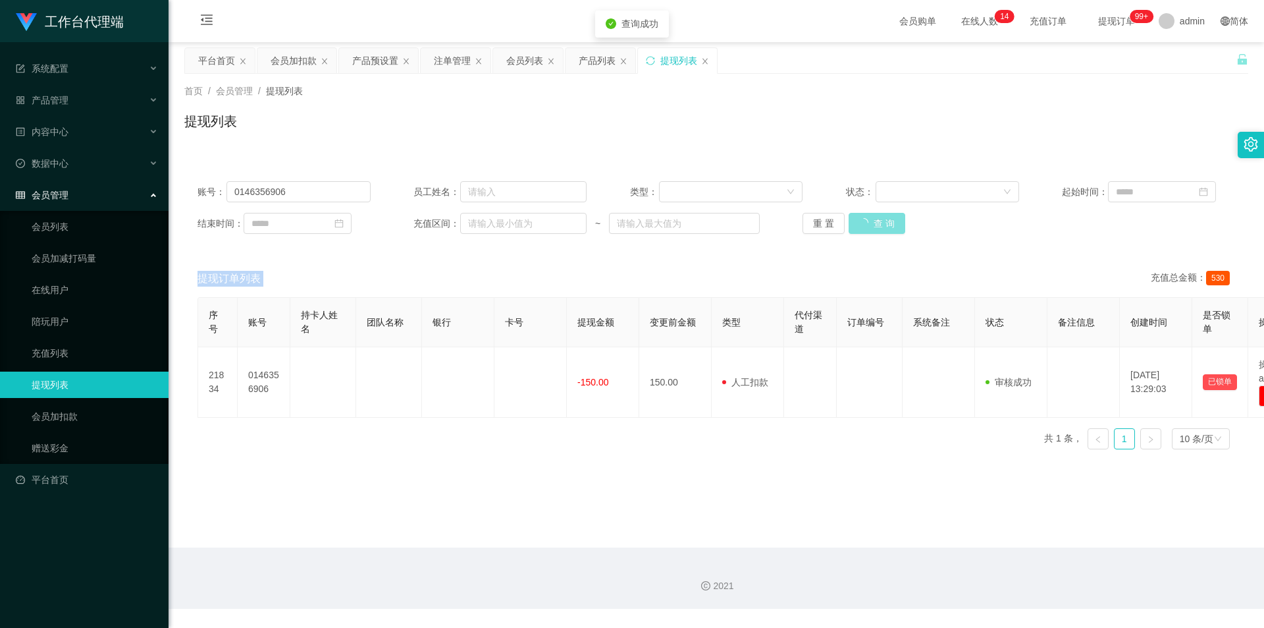
click at [874, 218] on div "重 置 查 询" at bounding box center [889, 223] width 173 height 21
click at [875, 219] on button "查 询" at bounding box center [870, 223] width 42 height 21
click at [875, 219] on div "重 置 查 询" at bounding box center [889, 223] width 173 height 21
click at [875, 219] on button "查 询" at bounding box center [877, 223] width 57 height 21
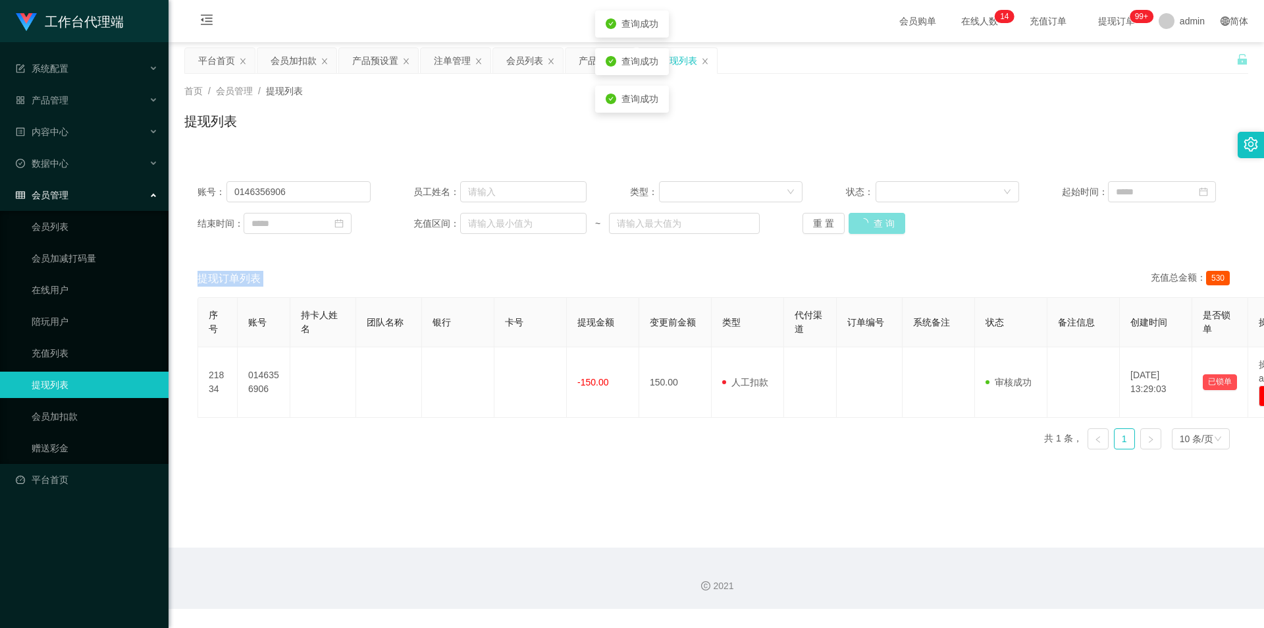
click at [875, 219] on div "重 置 查 询" at bounding box center [889, 223] width 173 height 21
click at [878, 218] on button "查 询" at bounding box center [870, 223] width 42 height 21
click at [878, 218] on div "重 置 查 询" at bounding box center [889, 223] width 173 height 21
click at [878, 218] on button "查 询" at bounding box center [870, 223] width 42 height 21
click at [878, 218] on div "重 置 查 询" at bounding box center [889, 223] width 173 height 21
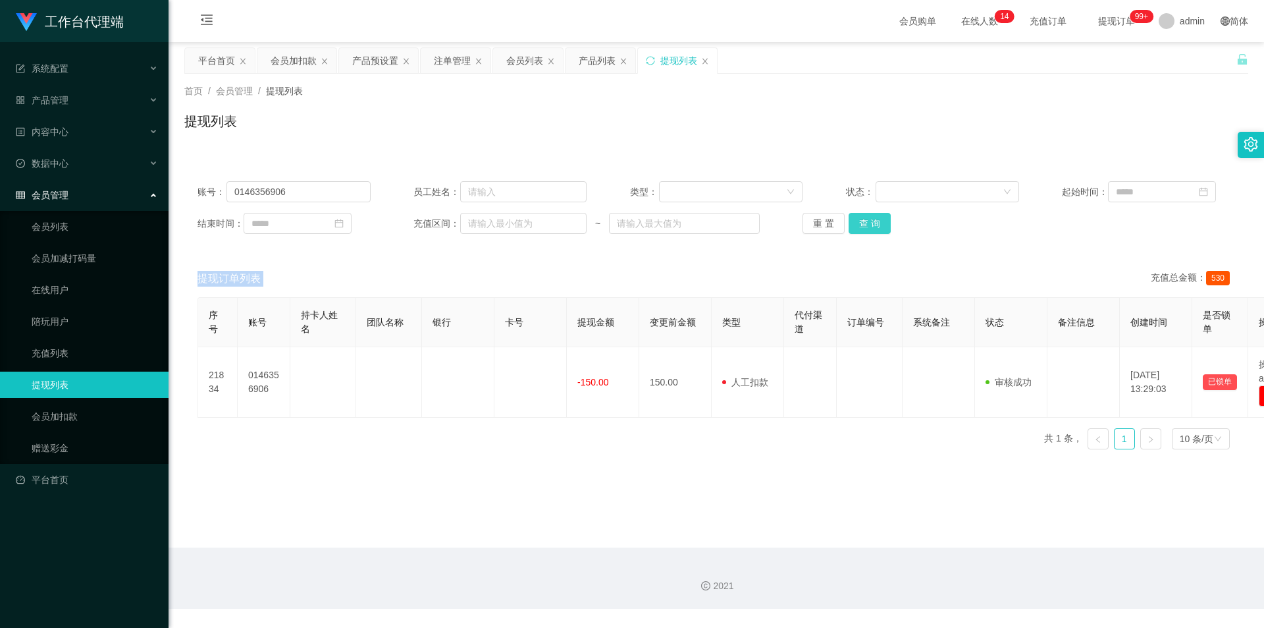
click at [880, 220] on button "查 询" at bounding box center [870, 223] width 42 height 21
click at [880, 220] on div "重 置 查 询" at bounding box center [889, 223] width 173 height 21
click at [880, 220] on button "查 询" at bounding box center [877, 223] width 57 height 21
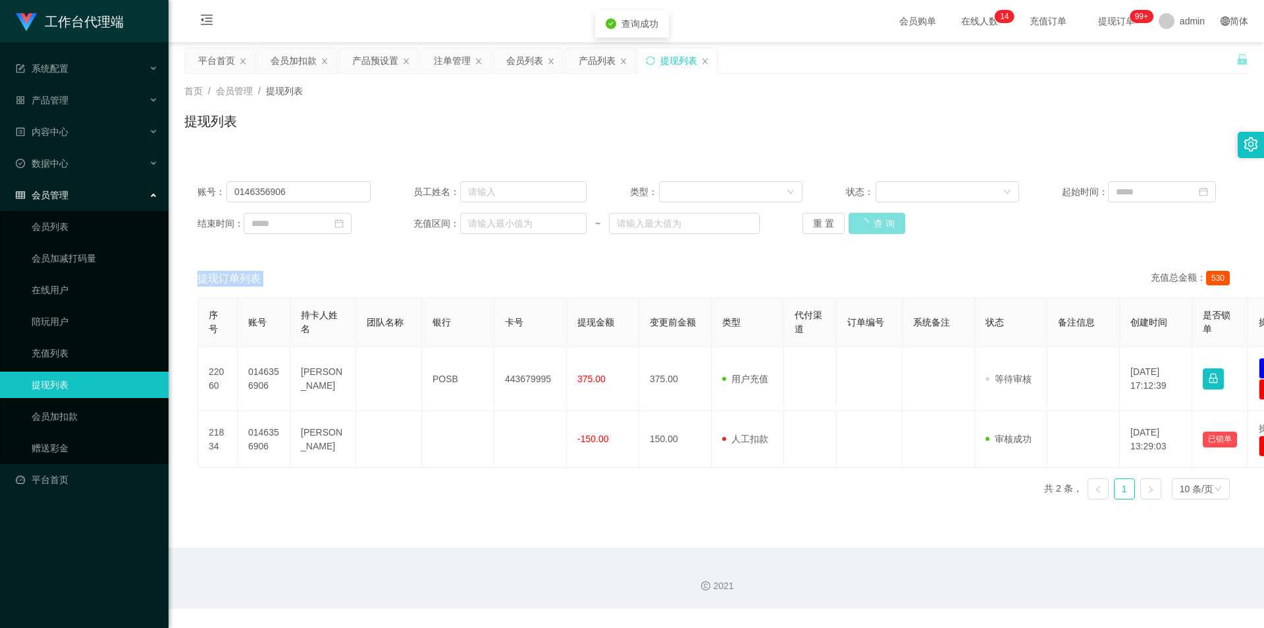
click at [880, 220] on div "重 置 查 询" at bounding box center [889, 223] width 173 height 21
click at [879, 220] on div "重 置 查 询" at bounding box center [889, 223] width 173 height 21
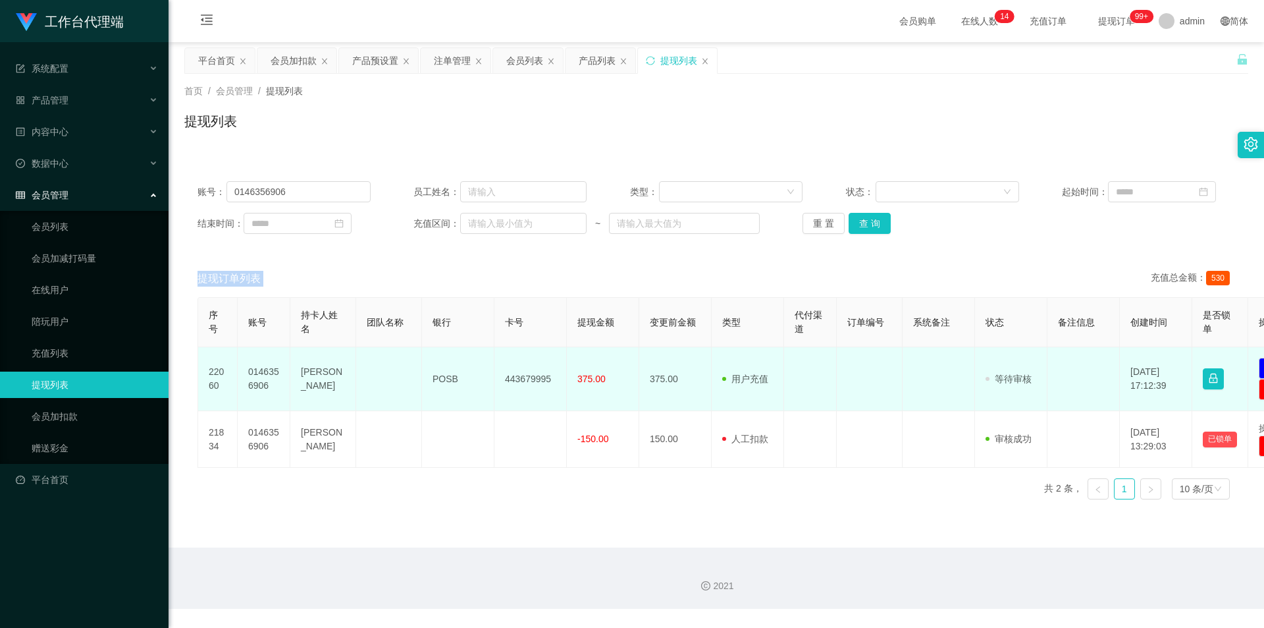
click at [1159, 379] on td "[DATE] 17:12:39" at bounding box center [1156, 379] width 72 height 64
click at [1010, 375] on span "等待审核" at bounding box center [1009, 378] width 46 height 11
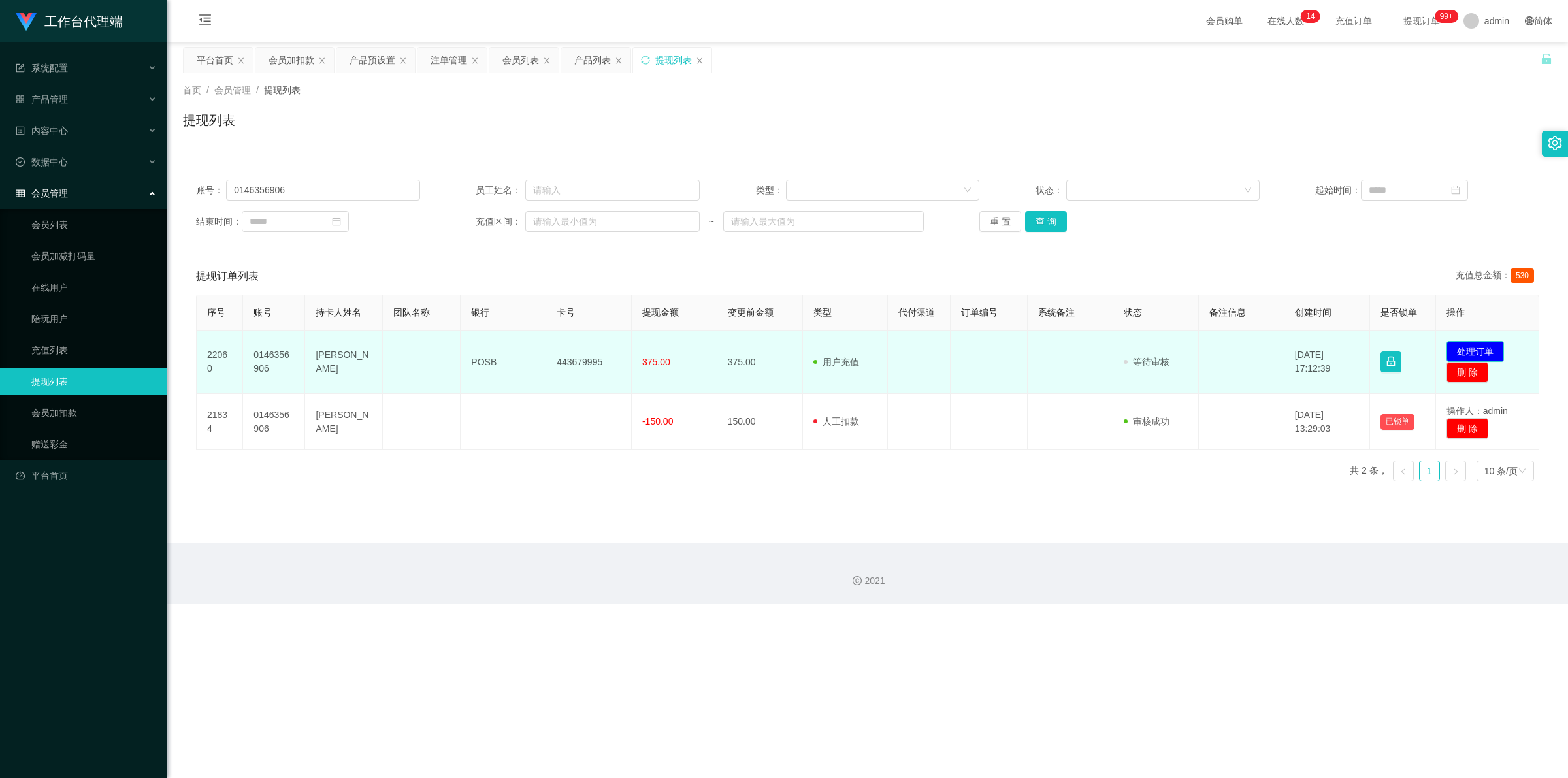
click at [1254, 349] on button "处理订单" at bounding box center [1476, 351] width 58 height 21
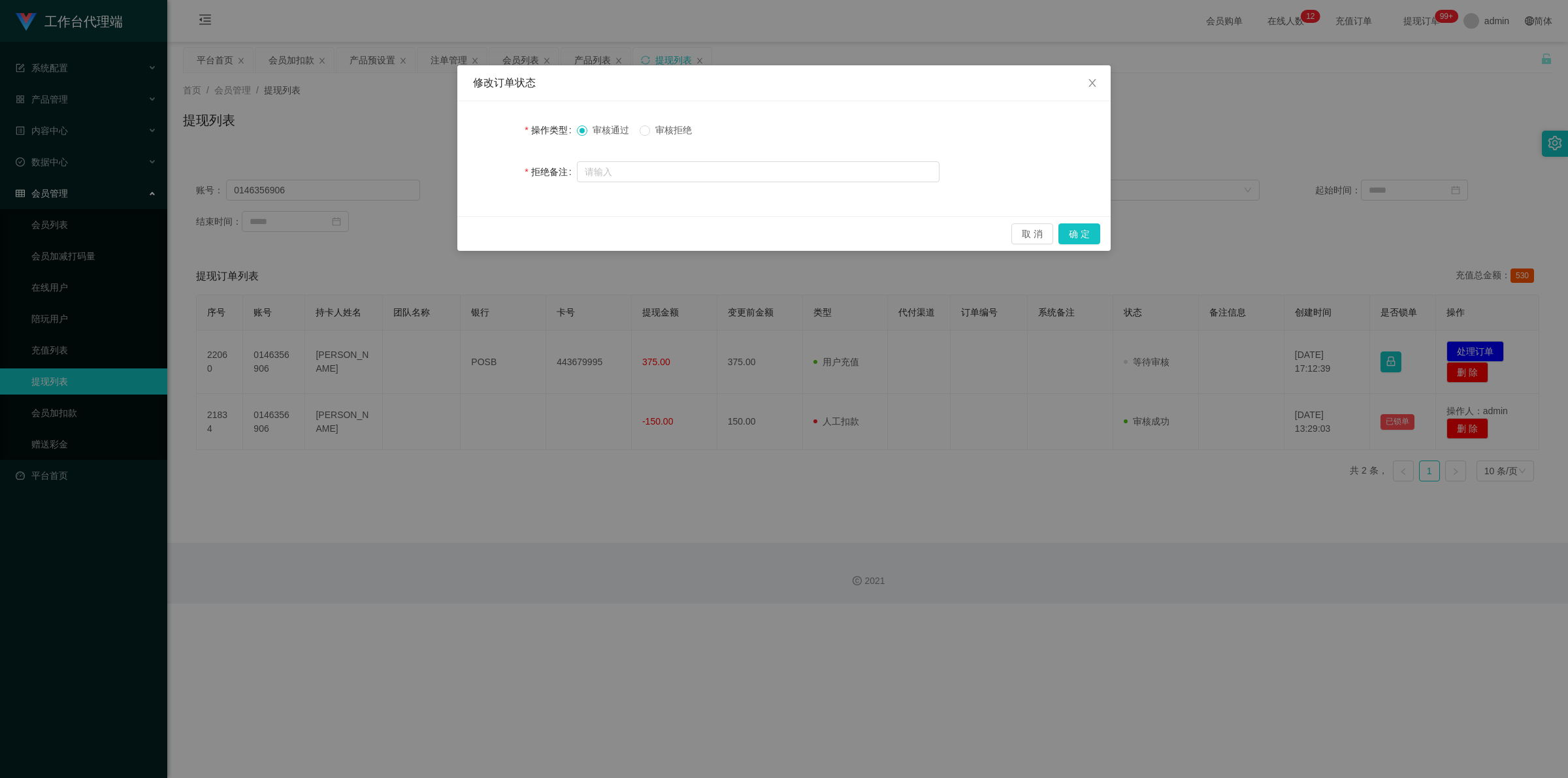
click at [617, 406] on div "修改订单状态 操作类型 审核通过 审核拒绝 拒绝备注 取 消 确 定" at bounding box center [784, 389] width 1568 height 778
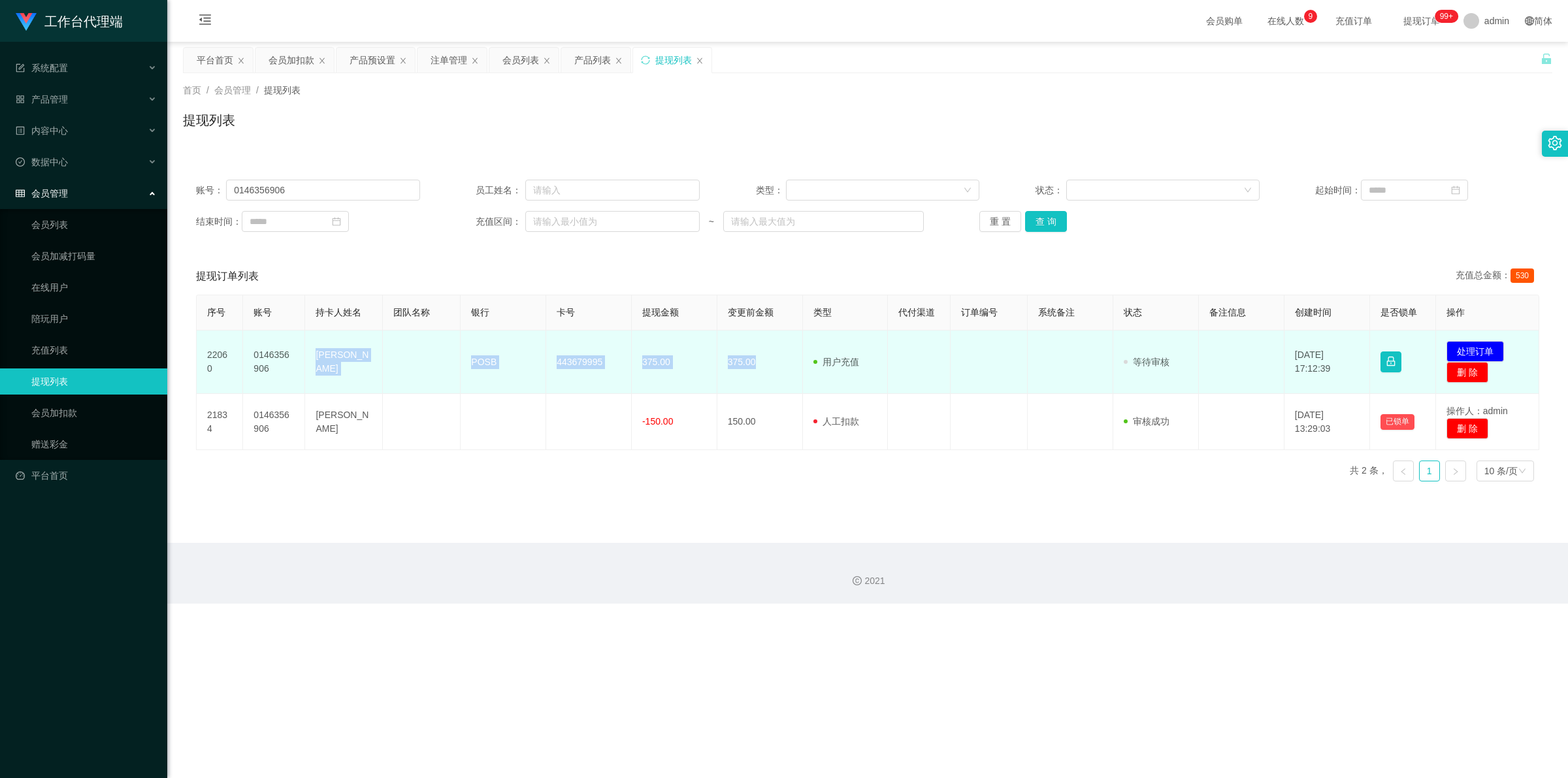
drag, startPoint x: 315, startPoint y: 349, endPoint x: 798, endPoint y: 366, distance: 483.3
click at [798, 366] on tr "22060 0146356906 Yap Soon Siang POSB 443679995 375.00 375.00 用户充值 人工扣款 审核驳回 审核成…" at bounding box center [867, 362] width 1343 height 64
click at [718, 361] on td "375.00" at bounding box center [760, 362] width 85 height 64
click at [1254, 347] on button "处理订单" at bounding box center [1476, 351] width 58 height 21
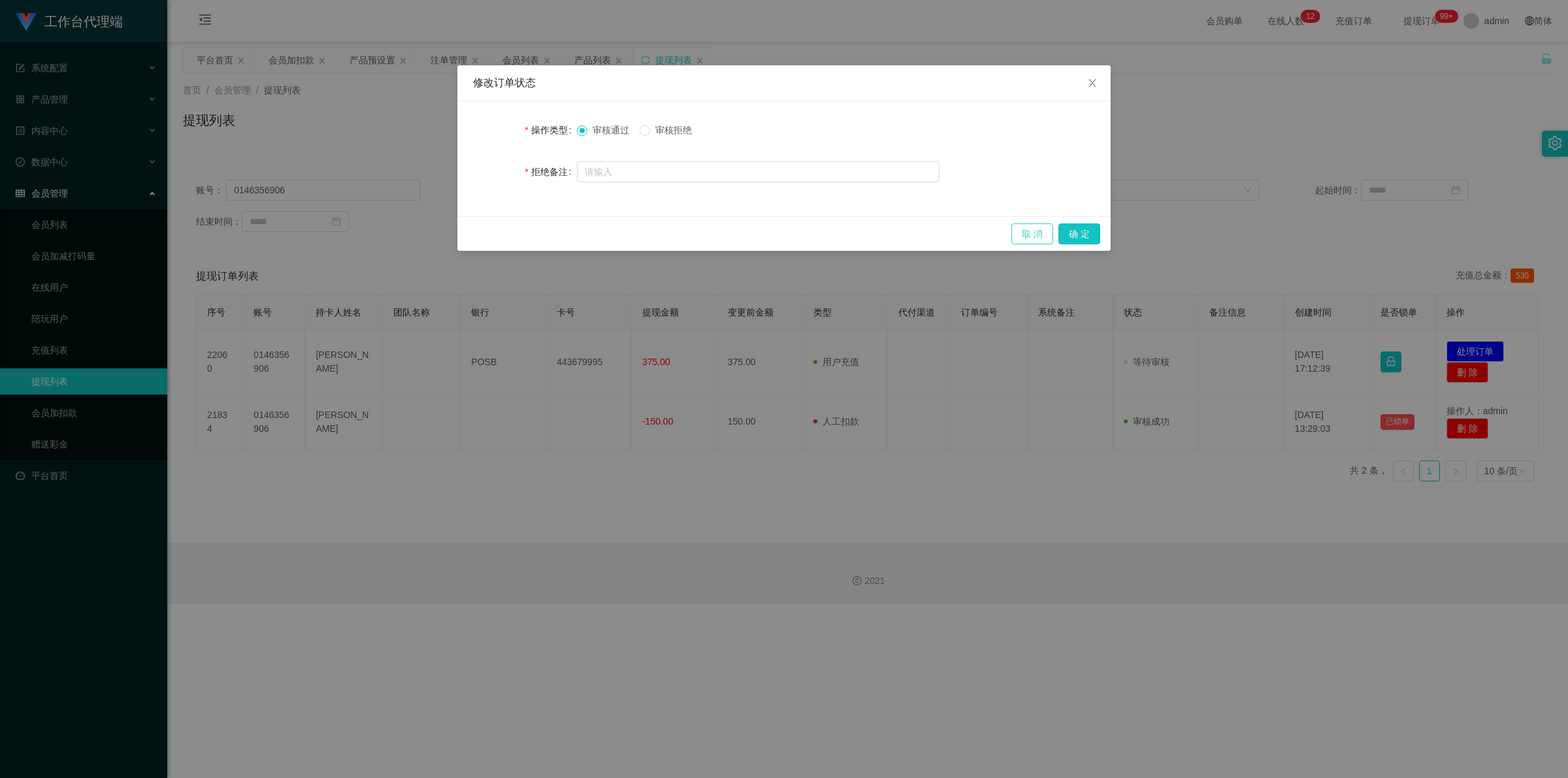
click at [1030, 236] on button "取 消" at bounding box center [1032, 233] width 42 height 21
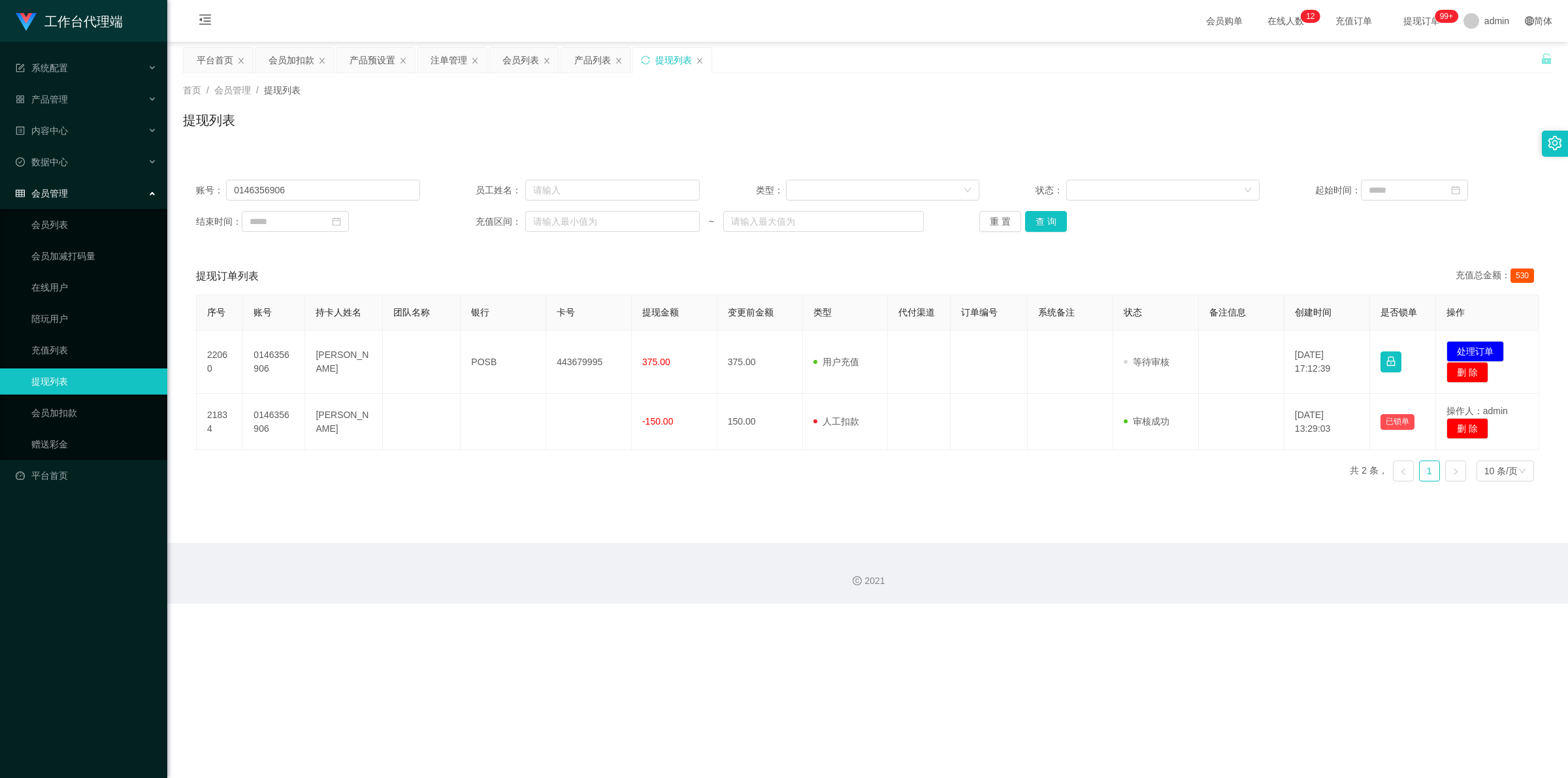
click at [1110, 622] on div "工作台代理端 系统配置 产品管理 产品列表 产品预设置 开奖记录 注单管理 即时注单 内容中心 站内信 公告列表 活动列表 数据中心 员工统计 团队统计 会员…" at bounding box center [784, 389] width 1568 height 778
click at [344, 184] on input "0146356906" at bounding box center [323, 190] width 194 height 21
click at [248, 194] on input "0146356906" at bounding box center [323, 190] width 194 height 21
click at [249, 200] on input "0146356906" at bounding box center [323, 190] width 194 height 21
click at [266, 187] on input "0146356906" at bounding box center [323, 190] width 194 height 21
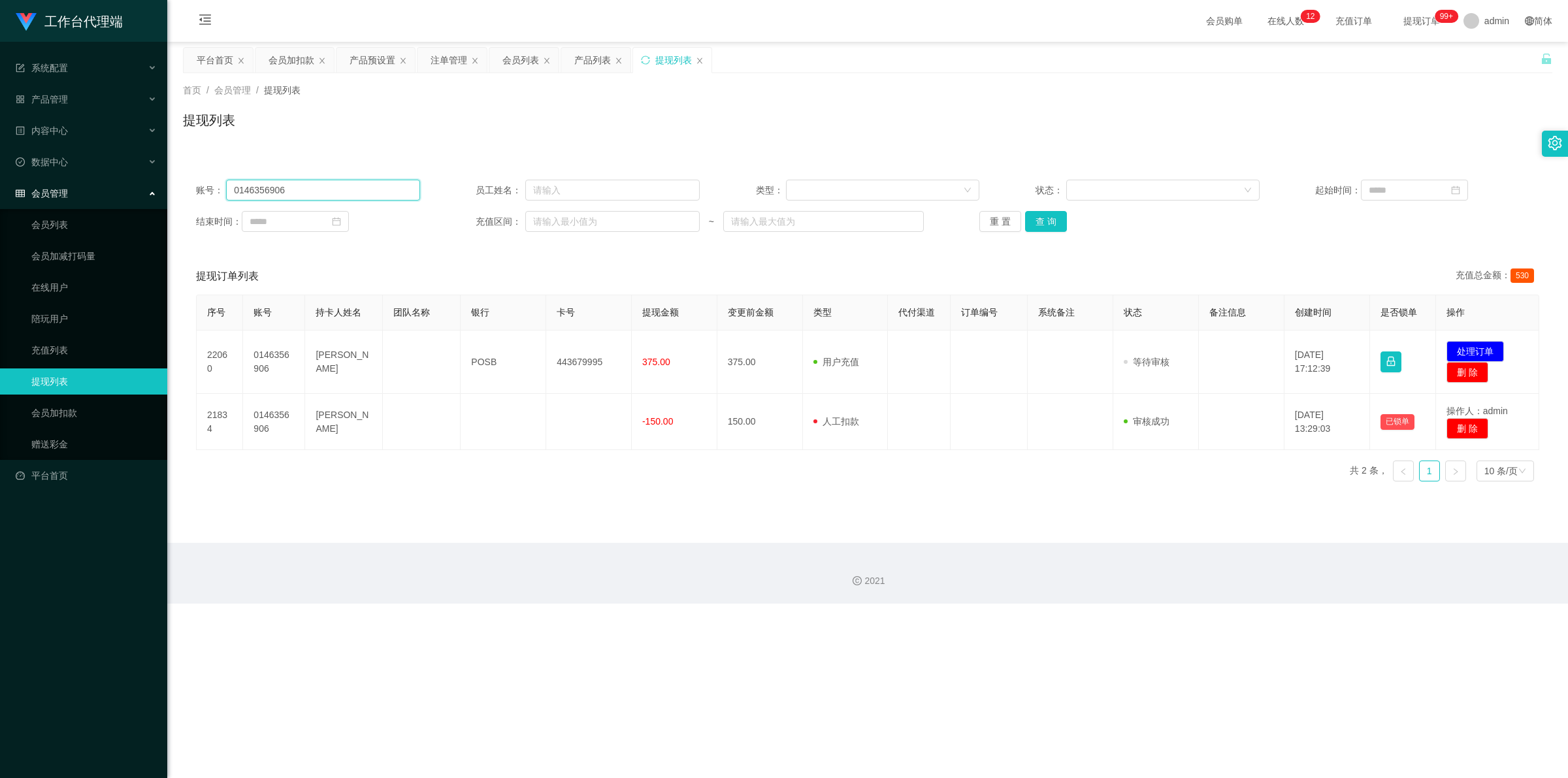
click at [266, 187] on input "0146356906" at bounding box center [323, 190] width 194 height 21
click at [1044, 219] on button "查 询" at bounding box center [1046, 221] width 42 height 21
click at [1044, 219] on div "重 置 查 询" at bounding box center [1092, 221] width 224 height 21
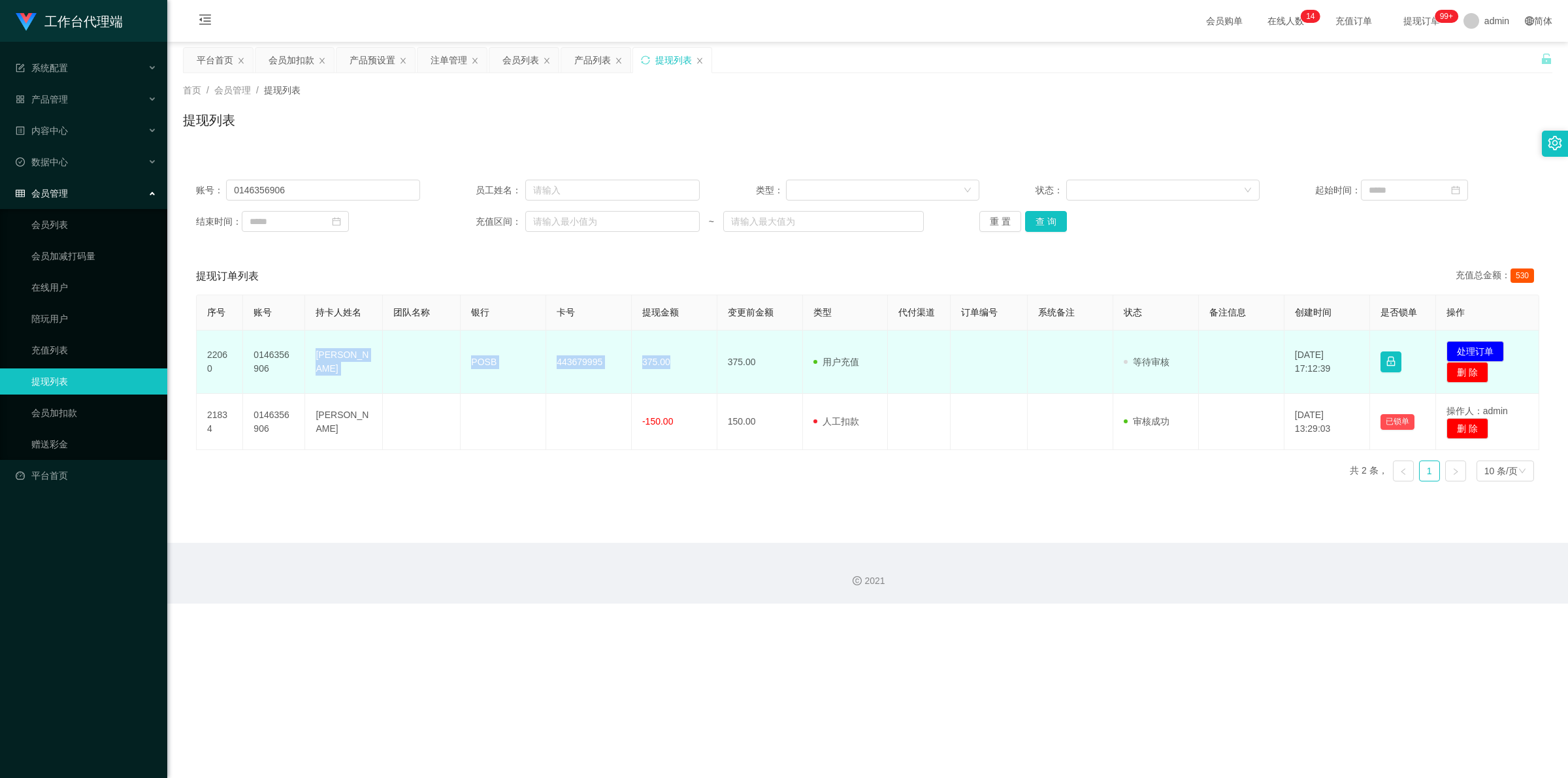
drag, startPoint x: 315, startPoint y: 351, endPoint x: 673, endPoint y: 361, distance: 358.1
click at [673, 361] on tr "22060 0146356906 Yap Soon Siang POSB 443679995 375.00 375.00 用户充值 人工扣款 审核驳回 审核成…" at bounding box center [867, 362] width 1343 height 64
copy tr "Yap Soon Siang POSB 443679995 375.00"
click at [1254, 356] on button "处理订单" at bounding box center [1476, 351] width 58 height 21
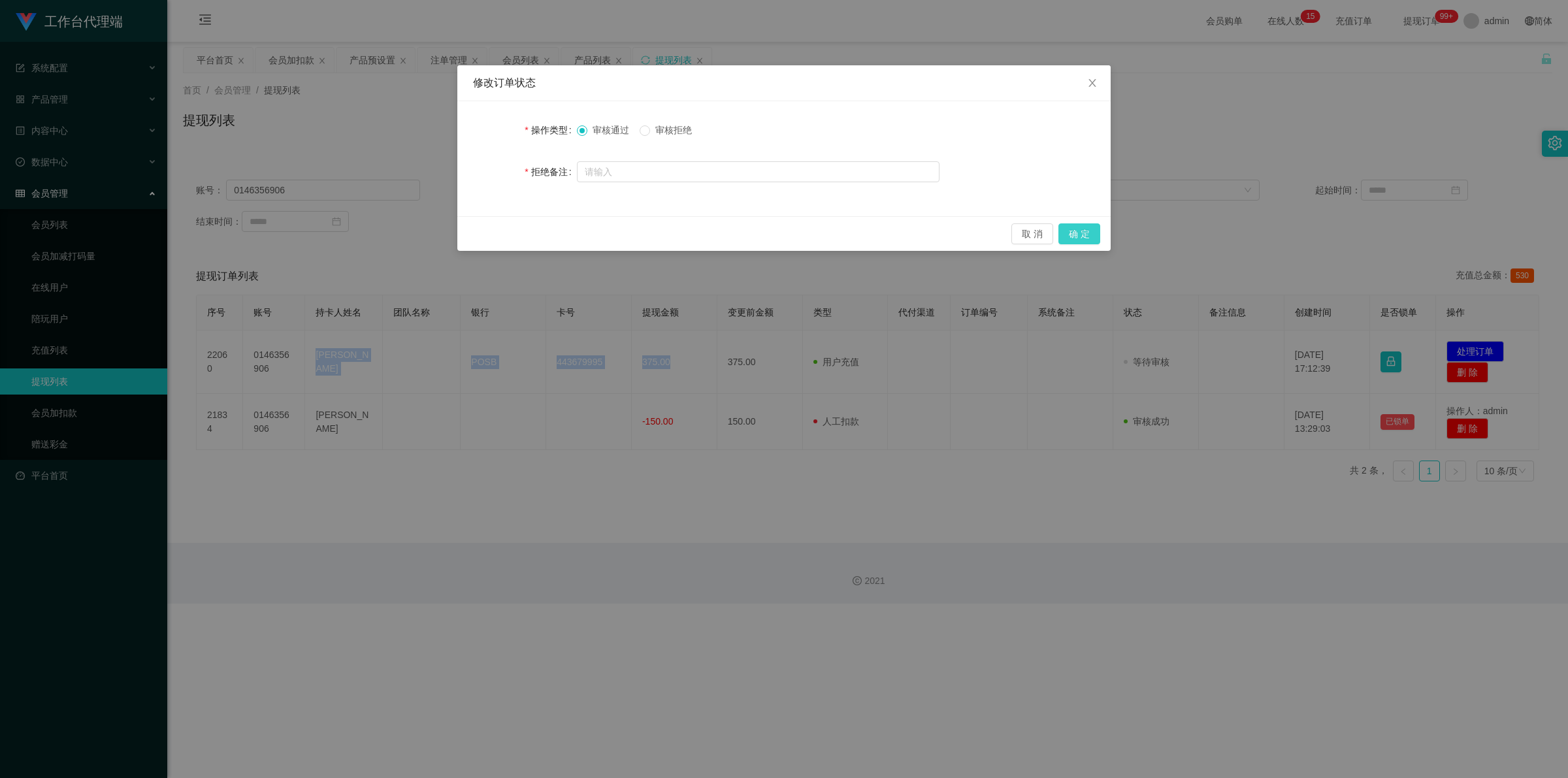
click at [1086, 227] on button "确 定" at bounding box center [1080, 233] width 42 height 21
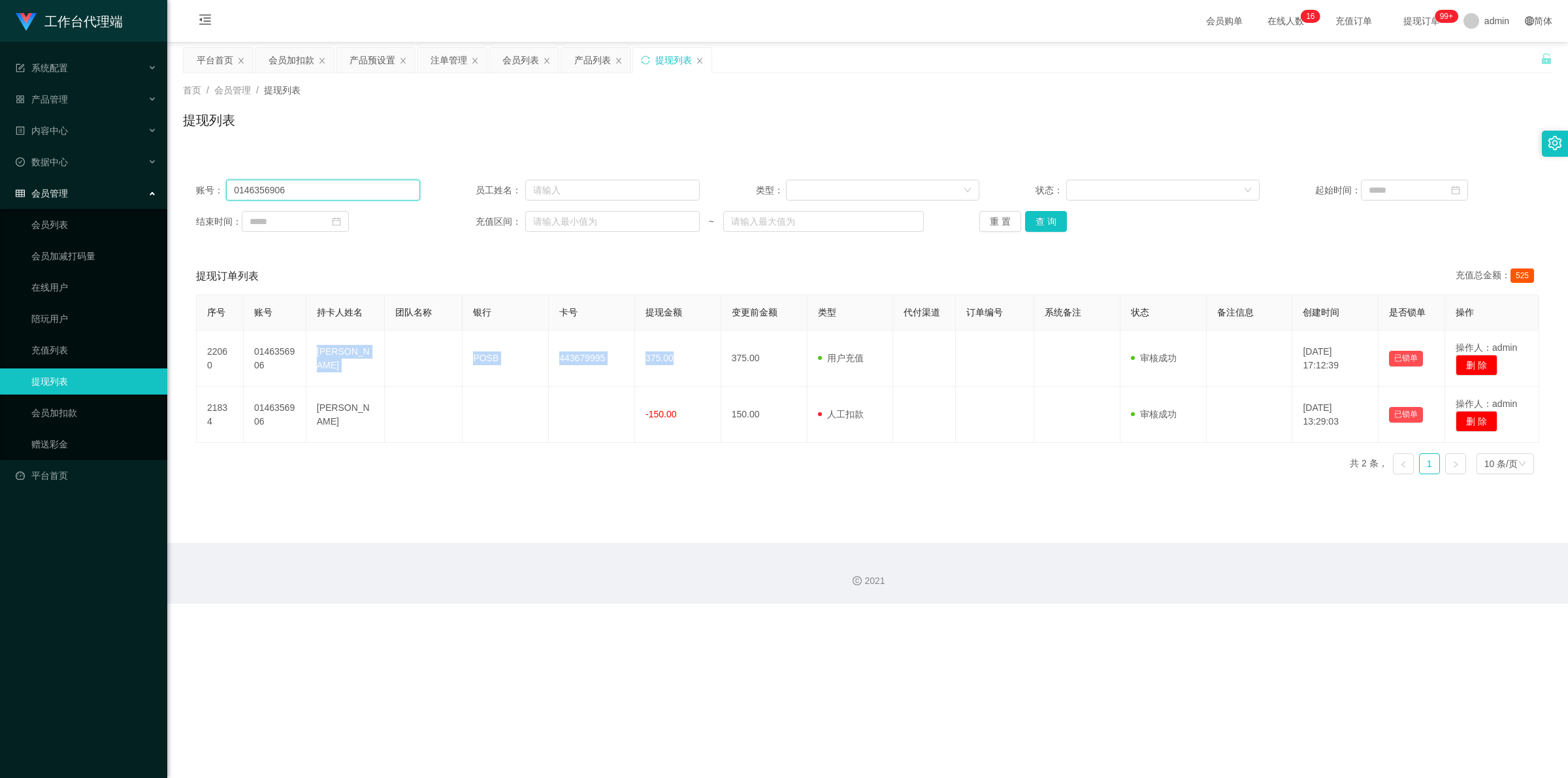
click at [269, 188] on input "0146356906" at bounding box center [323, 190] width 194 height 21
copy tr "Yap Soon Siang POSB 443679995 375.00"
